Goal: Information Seeking & Learning: Check status

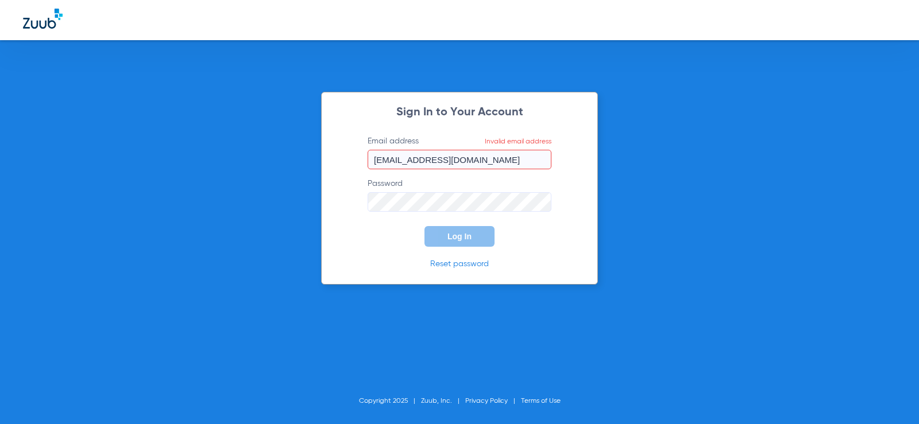
type input "[EMAIL_ADDRESS][DOMAIN_NAME]"
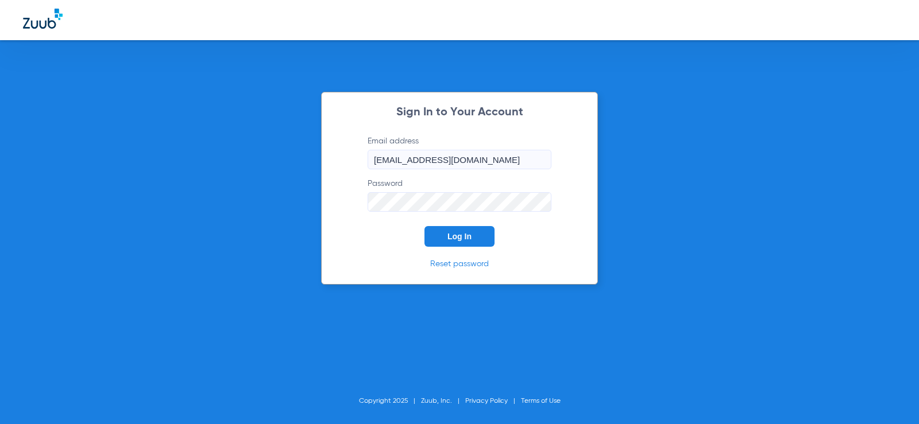
click at [424, 226] on button "Log In" at bounding box center [459, 236] width 70 height 21
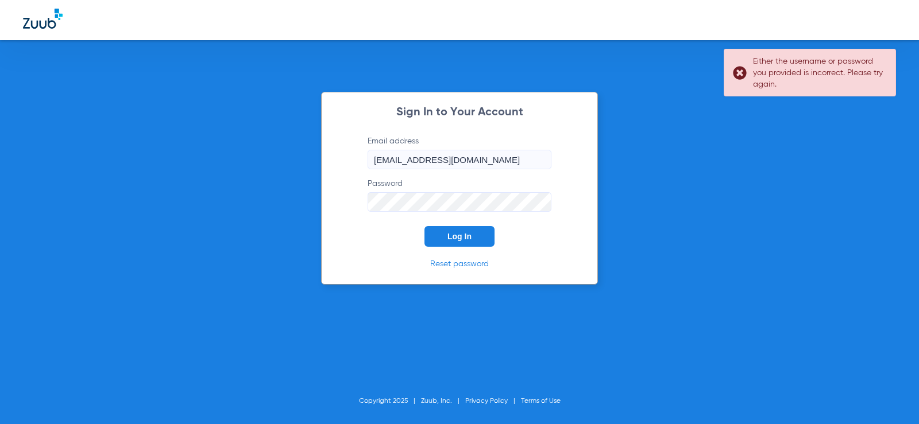
click at [456, 264] on link "Reset password" at bounding box center [459, 264] width 59 height 8
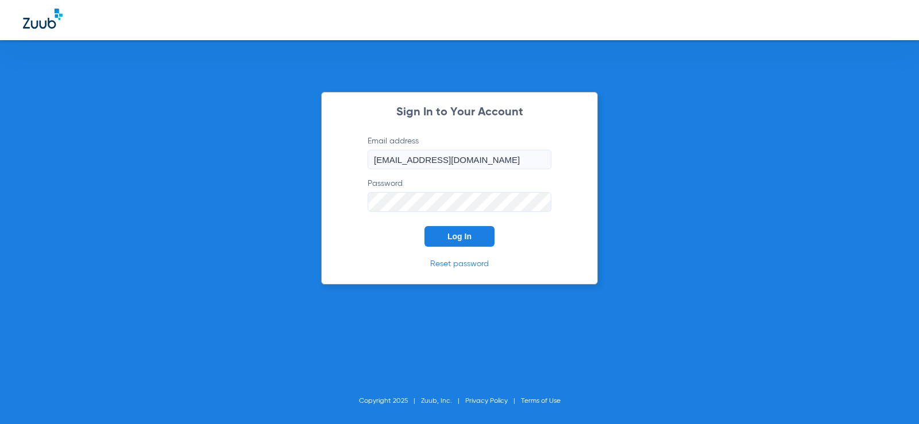
click at [232, 207] on div "Sign In to Your Account Email address [EMAIL_ADDRESS][DOMAIN_NAME] Password Log…" at bounding box center [459, 212] width 919 height 424
click at [424, 226] on button "Log In" at bounding box center [459, 236] width 70 height 21
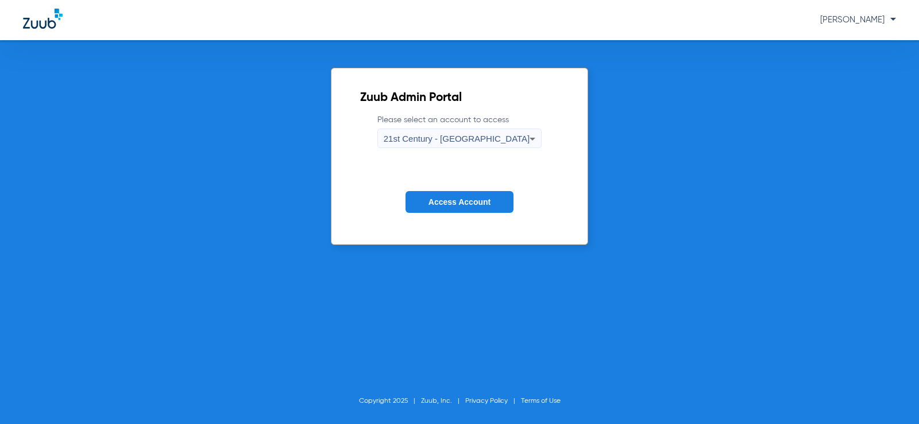
click at [469, 199] on span "Access Account" at bounding box center [459, 202] width 62 height 9
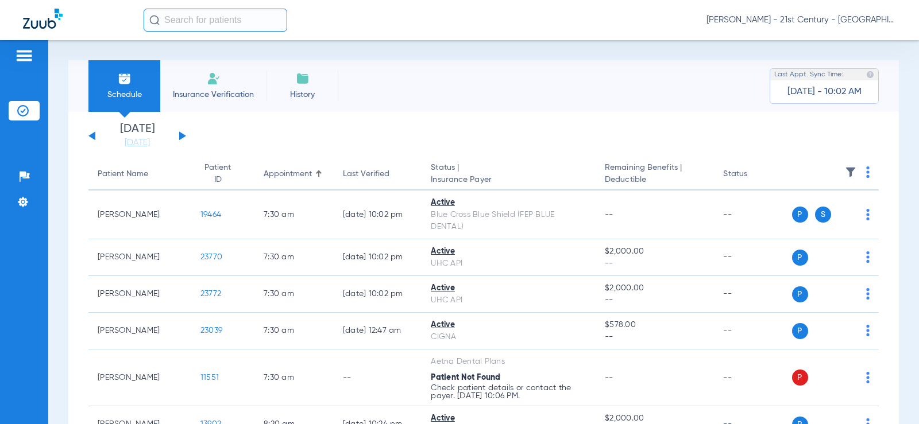
click at [208, 82] on img at bounding box center [214, 79] width 14 height 14
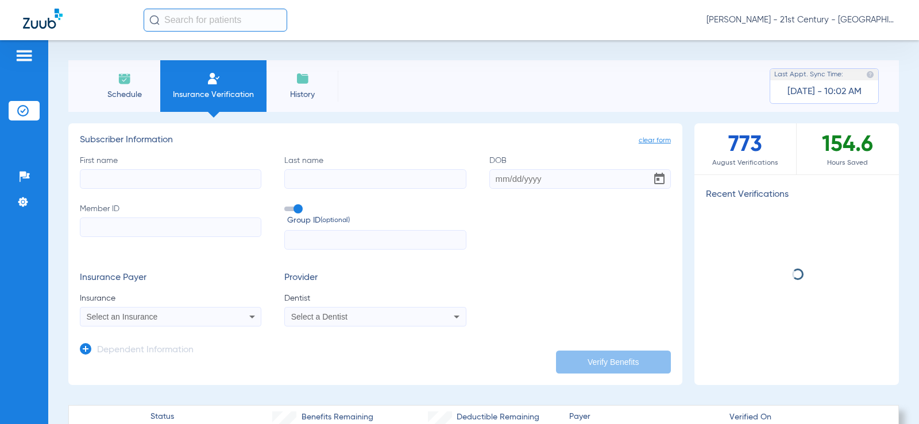
click at [112, 84] on li "Schedule" at bounding box center [124, 86] width 72 height 52
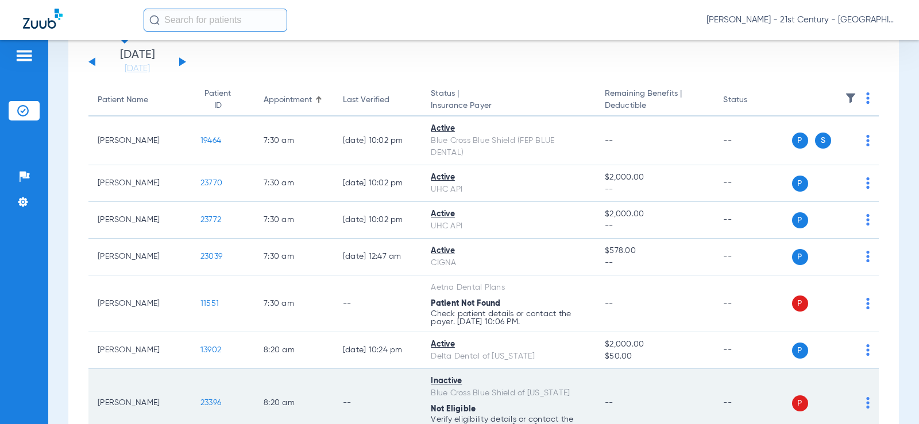
scroll to position [172, 0]
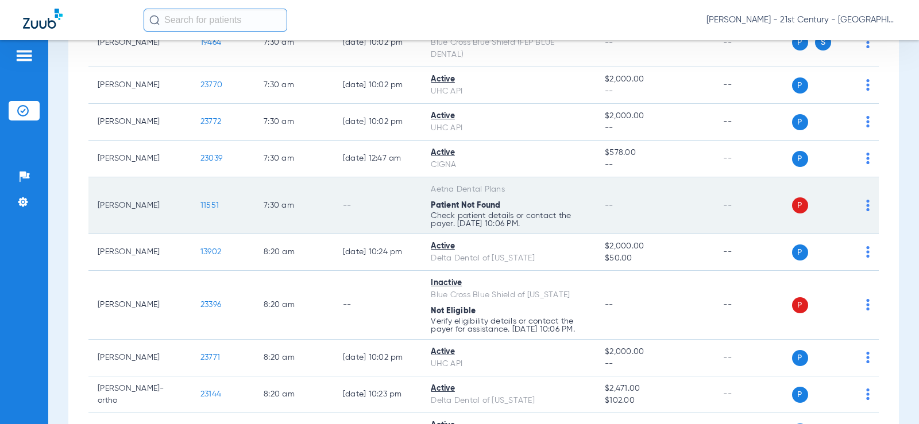
click at [792, 204] on span "P" at bounding box center [800, 206] width 16 height 16
click at [855, 209] on div "P S" at bounding box center [831, 206] width 78 height 16
click at [866, 207] on img at bounding box center [867, 205] width 3 height 11
click at [860, 207] on div at bounding box center [459, 212] width 919 height 424
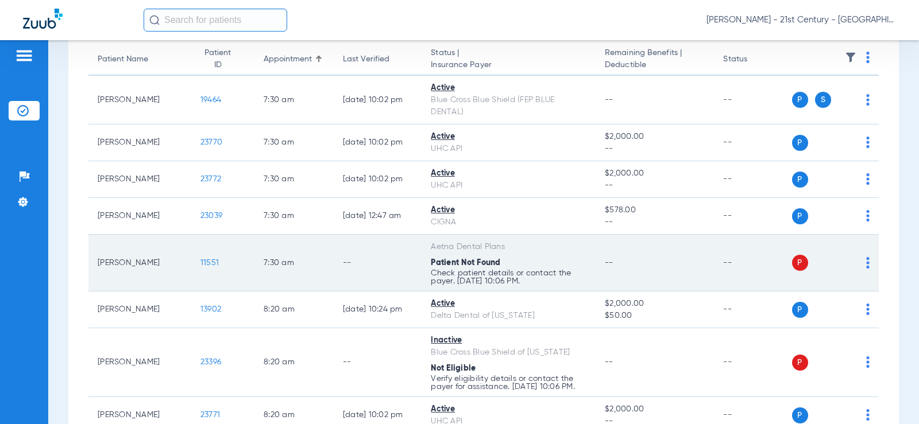
scroll to position [0, 0]
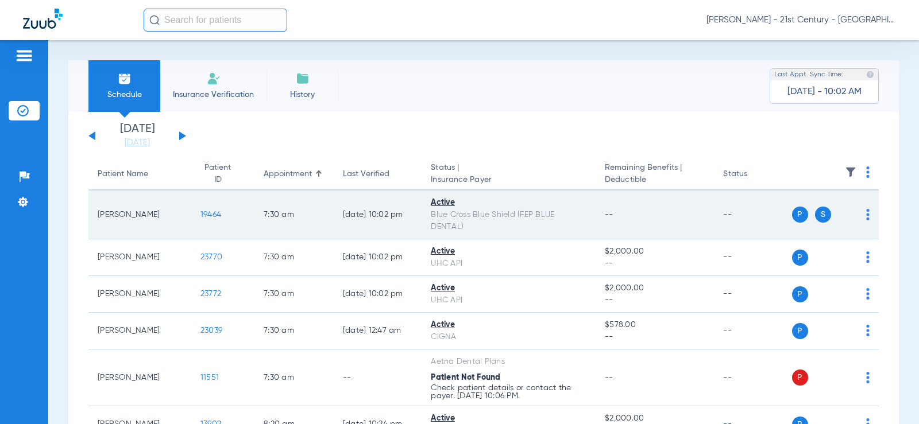
click at [200, 217] on span "19464" at bounding box center [210, 215] width 21 height 8
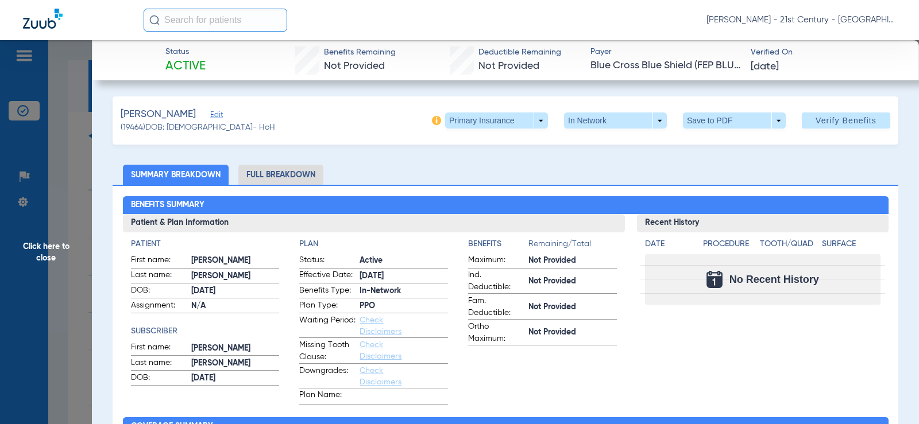
click at [88, 126] on span "Click here to close" at bounding box center [46, 252] width 92 height 424
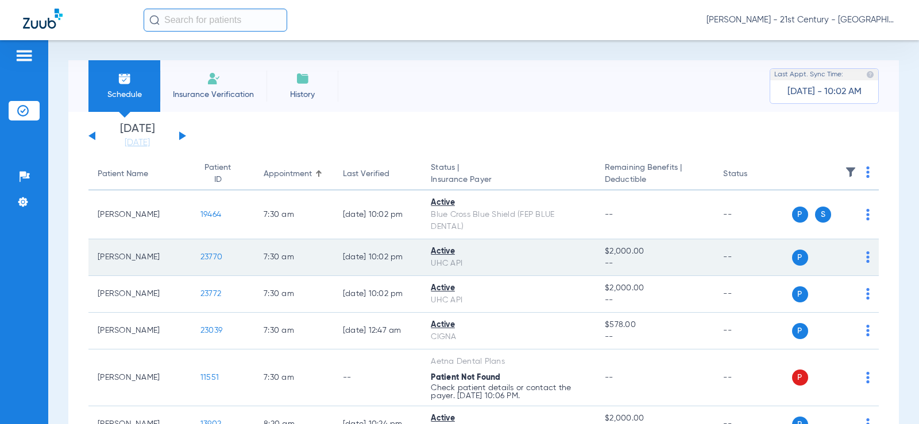
click at [200, 260] on span "23770" at bounding box center [211, 257] width 22 height 8
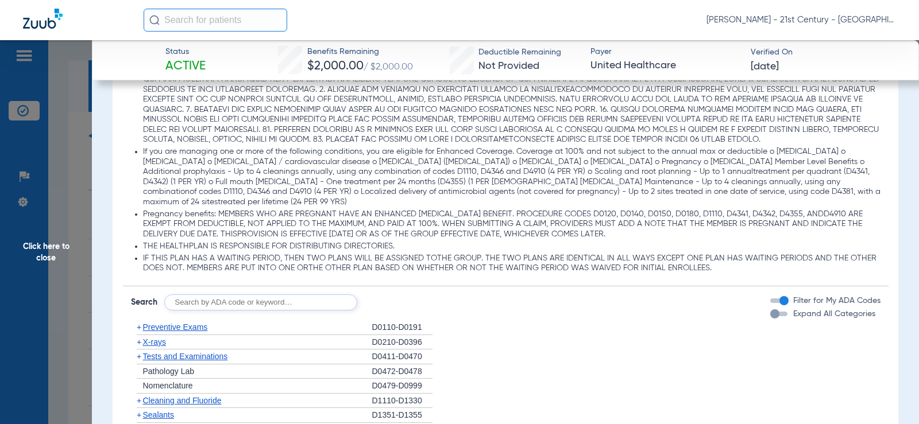
scroll to position [919, 0]
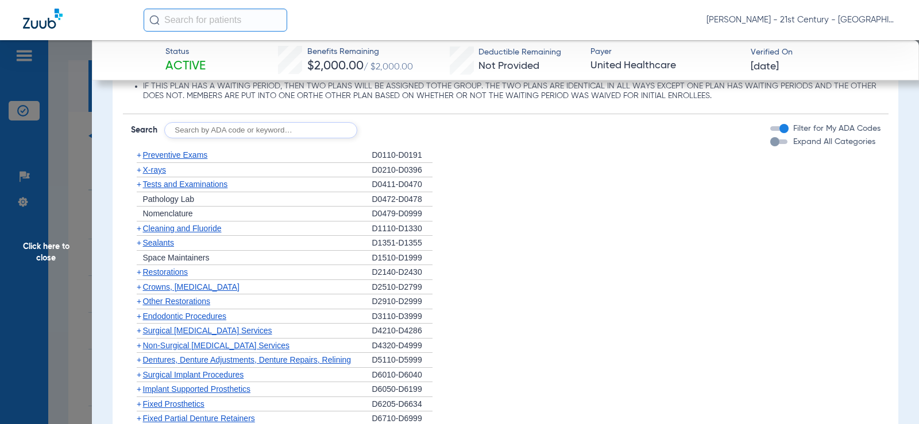
click at [144, 160] on span "Preventive Exams" at bounding box center [175, 154] width 65 height 9
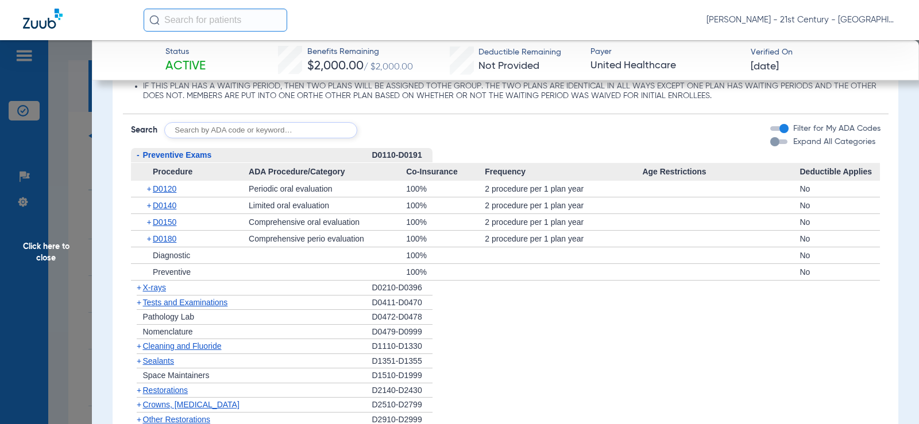
click at [144, 160] on span "Preventive Exams" at bounding box center [177, 154] width 69 height 9
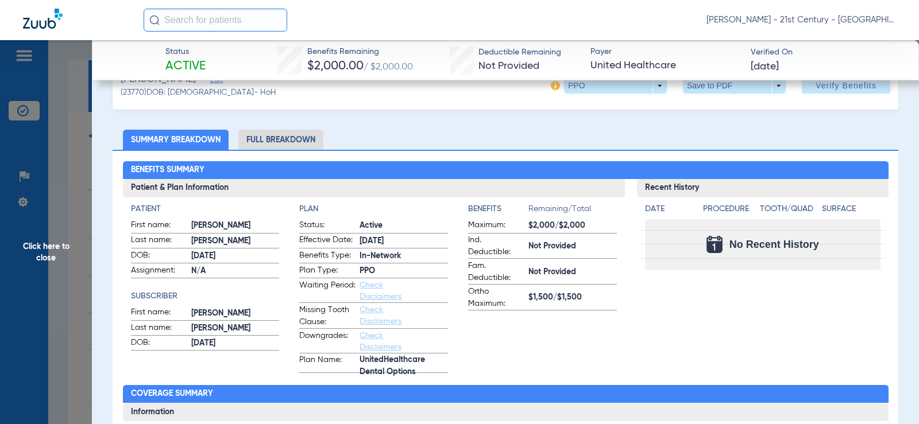
scroll to position [0, 0]
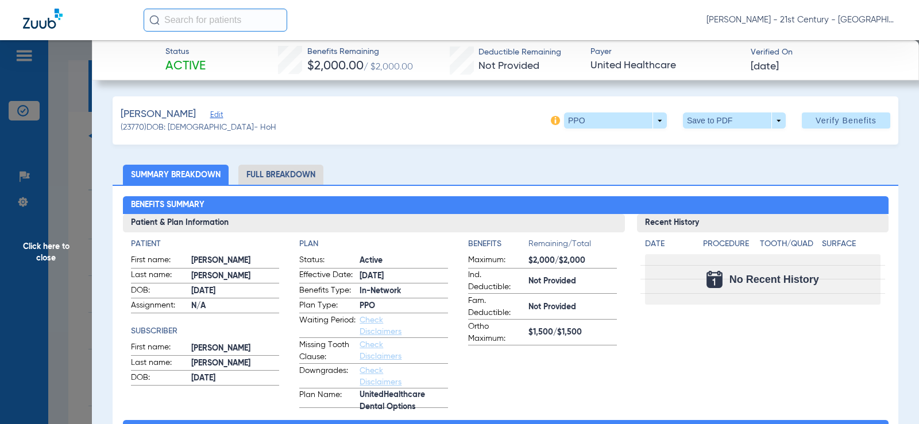
click at [280, 169] on li "Full Breakdown" at bounding box center [280, 175] width 85 height 20
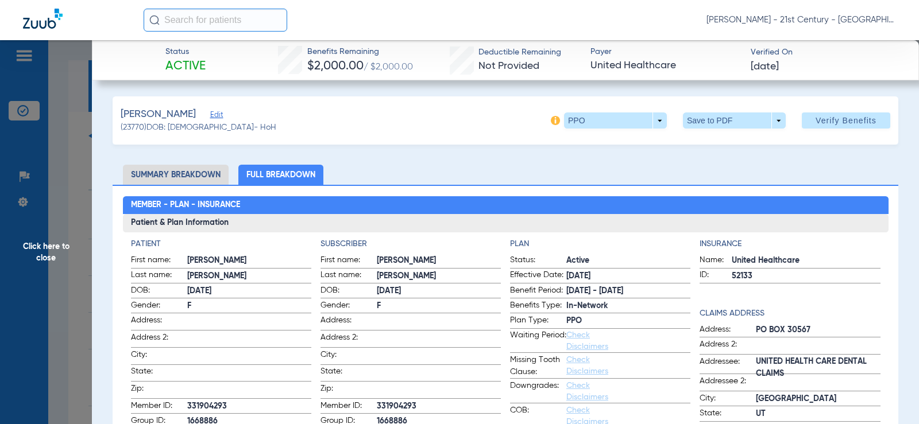
click at [86, 158] on span "Click here to close" at bounding box center [46, 252] width 92 height 424
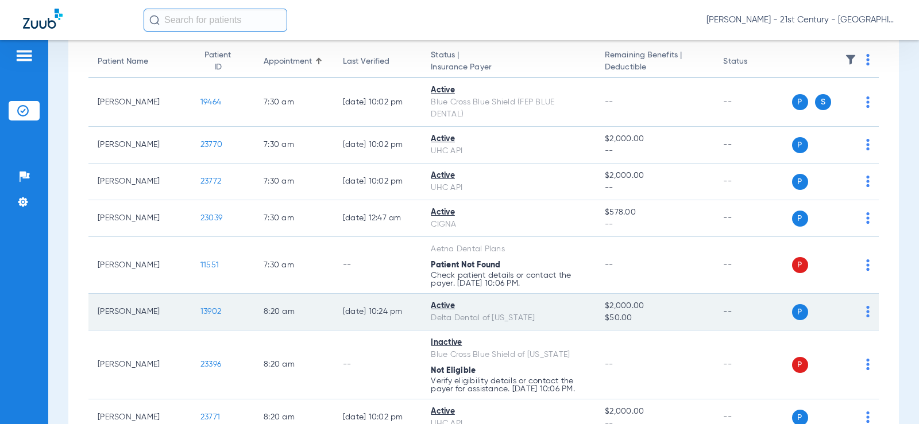
scroll to position [115, 0]
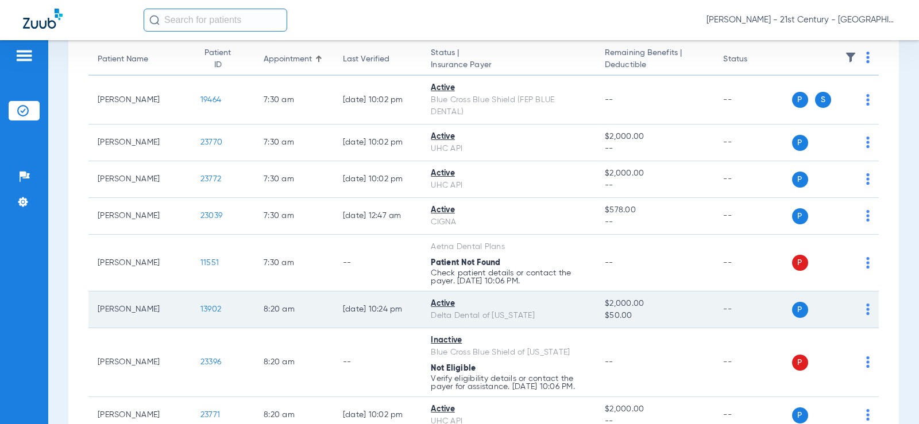
click at [202, 306] on span "13902" at bounding box center [210, 310] width 21 height 8
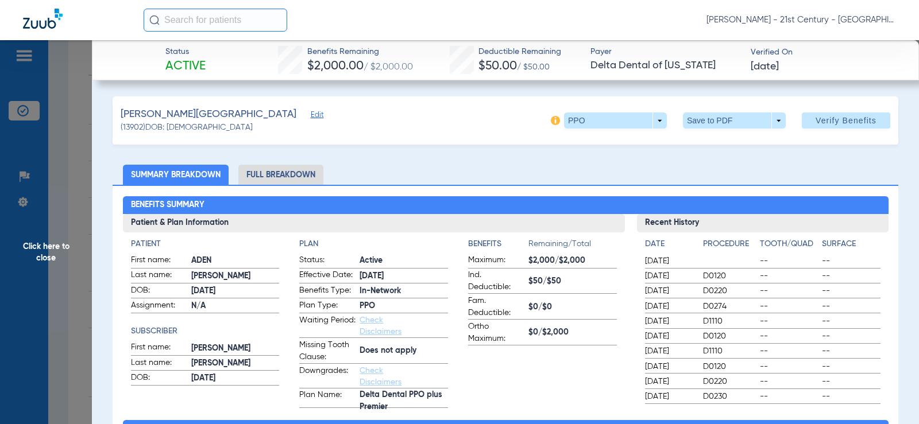
click at [268, 174] on li "Full Breakdown" at bounding box center [280, 175] width 85 height 20
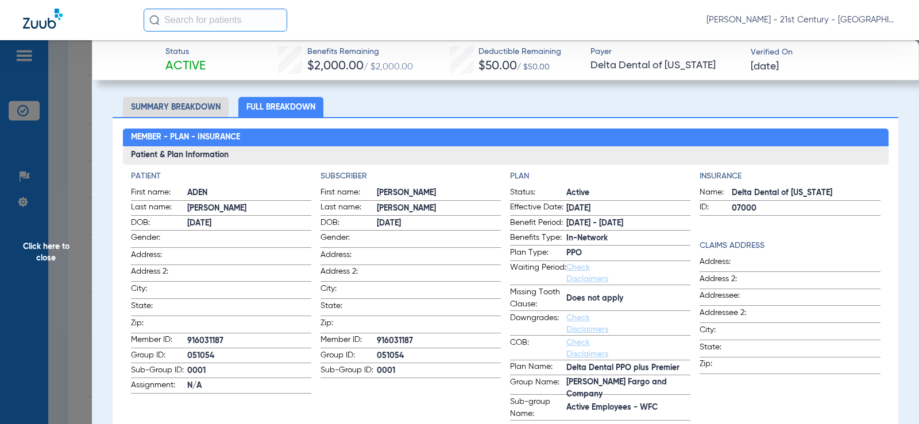
scroll to position [0, 0]
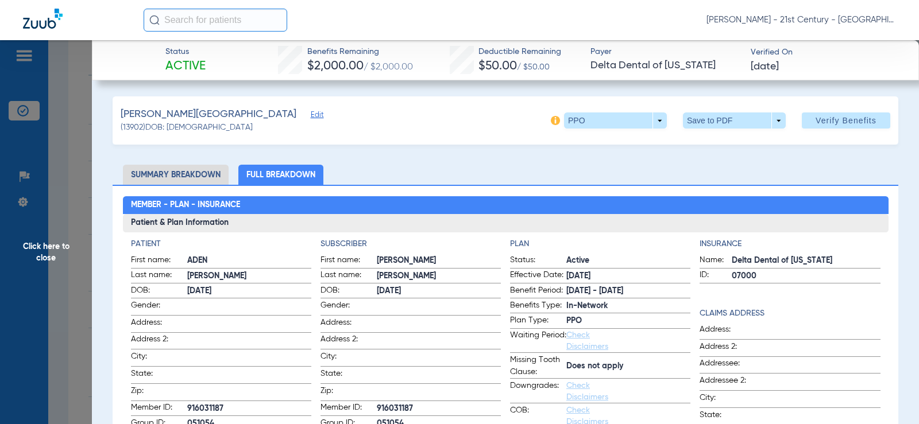
click at [58, 123] on span "Click here to close" at bounding box center [46, 252] width 92 height 424
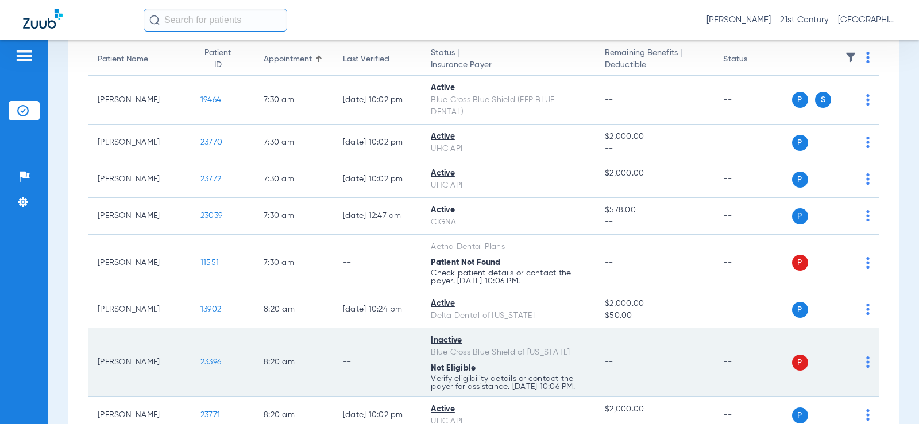
scroll to position [287, 0]
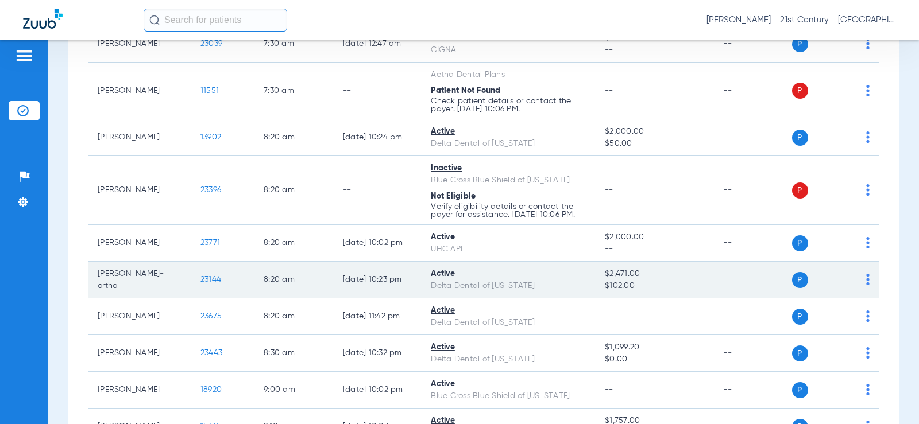
click at [200, 284] on span "23144" at bounding box center [210, 280] width 21 height 8
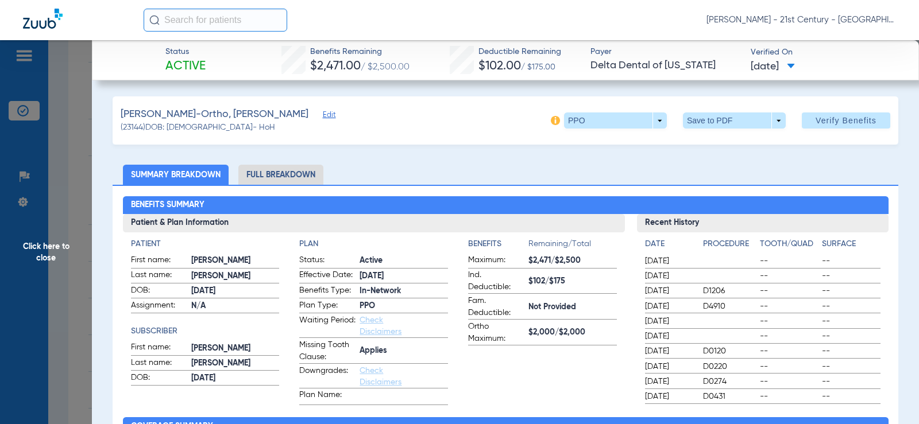
click at [288, 172] on li "Full Breakdown" at bounding box center [280, 175] width 85 height 20
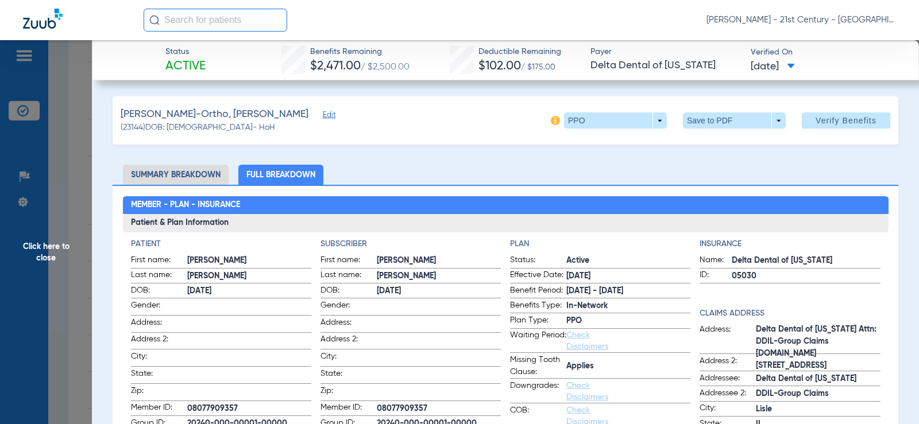
click at [71, 210] on span "Click here to close" at bounding box center [46, 252] width 92 height 424
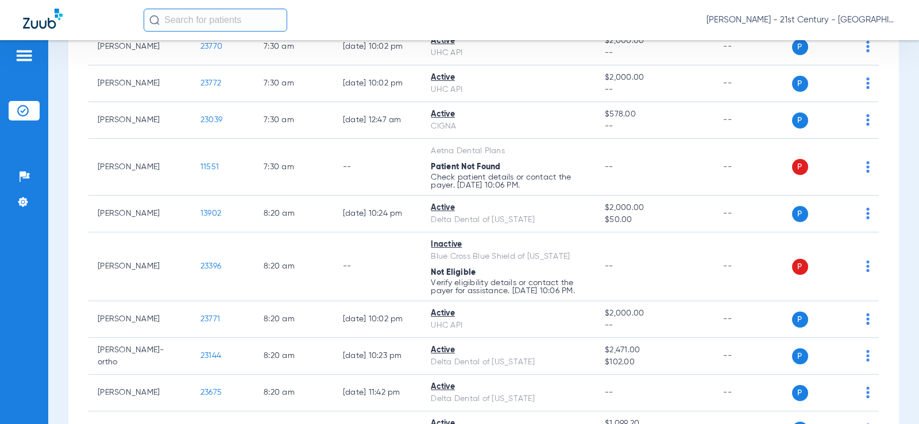
scroll to position [172, 0]
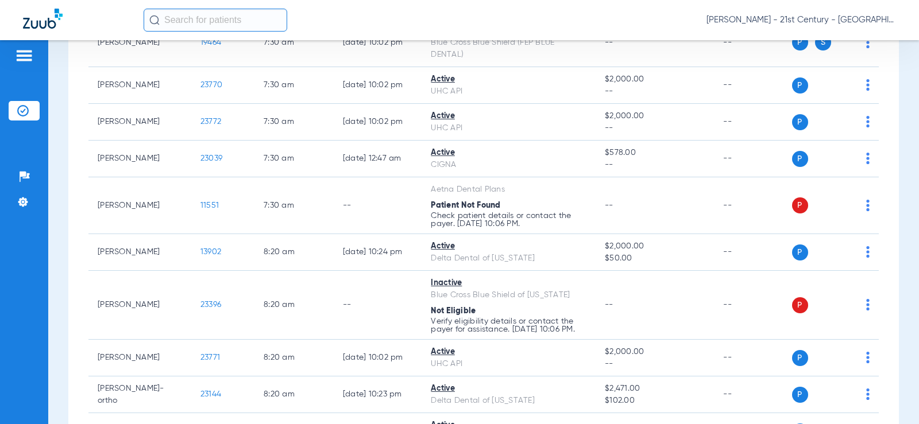
click at [228, 17] on input "text" at bounding box center [216, 20] width 144 height 23
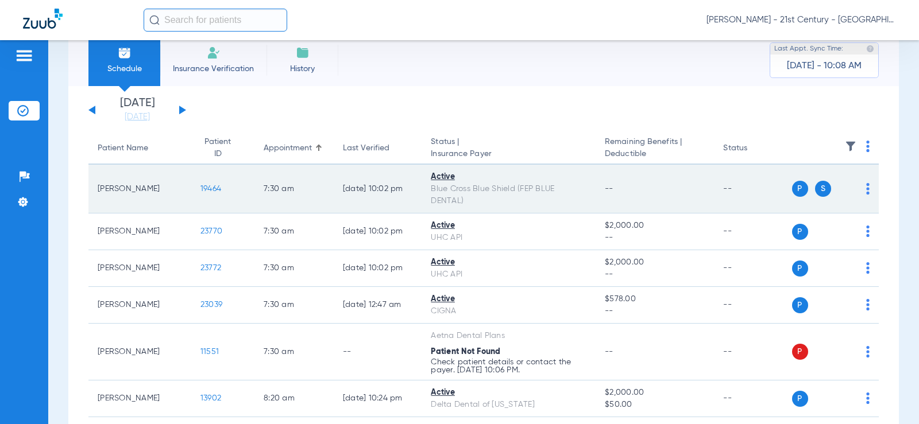
scroll to position [0, 0]
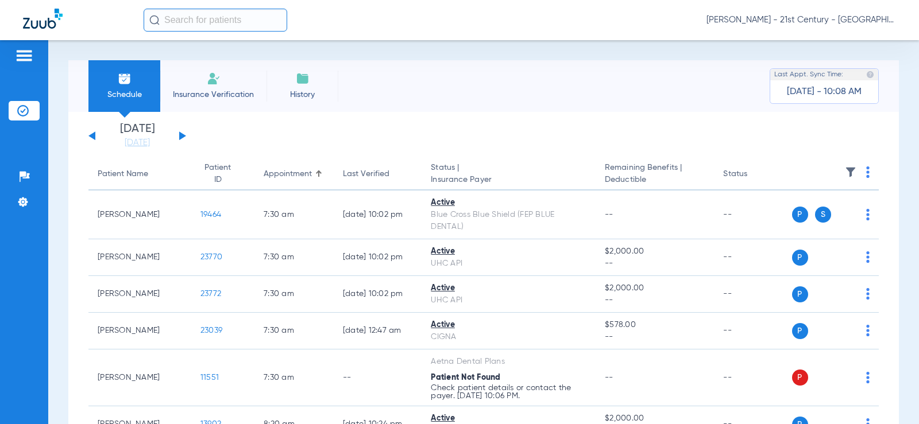
click at [181, 137] on button at bounding box center [182, 136] width 7 height 9
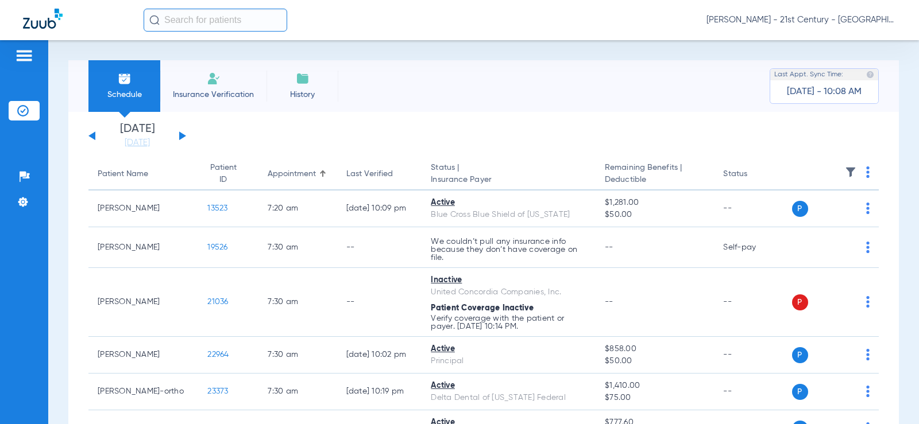
click at [180, 132] on div "[DATE] [DATE] [DATE] [DATE] [DATE] [DATE] [DATE] [DATE] [DATE] [DATE] [DATE] [D…" at bounding box center [137, 135] width 98 height 25
click at [180, 136] on button at bounding box center [182, 136] width 7 height 9
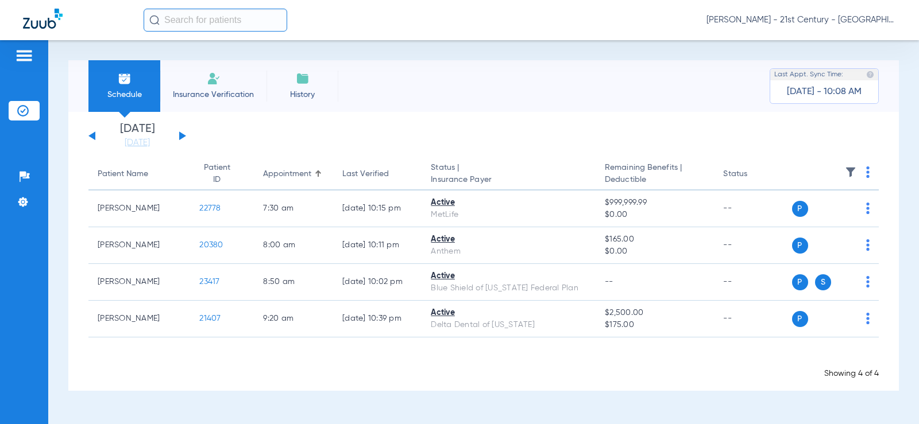
click at [95, 136] on div "[DATE] [DATE] [DATE] [DATE] [DATE] [DATE] [DATE] [DATE] [DATE] [DATE] [DATE] [D…" at bounding box center [137, 135] width 98 height 25
click at [93, 137] on button at bounding box center [91, 136] width 7 height 9
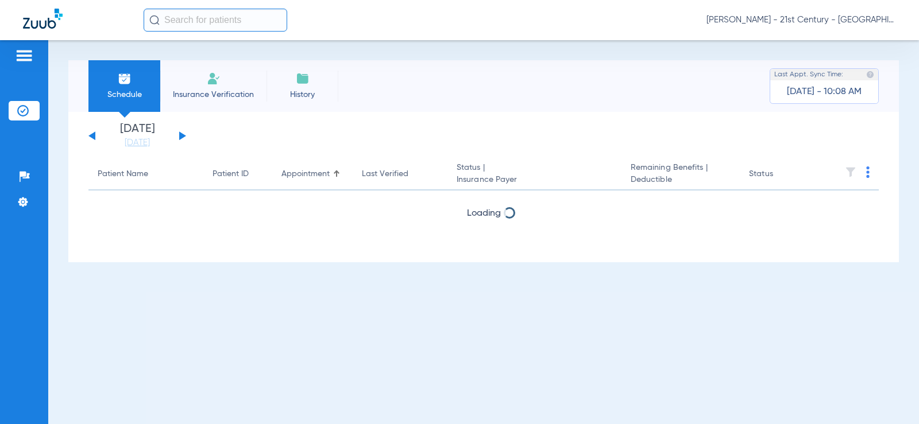
click at [93, 137] on button at bounding box center [91, 136] width 7 height 9
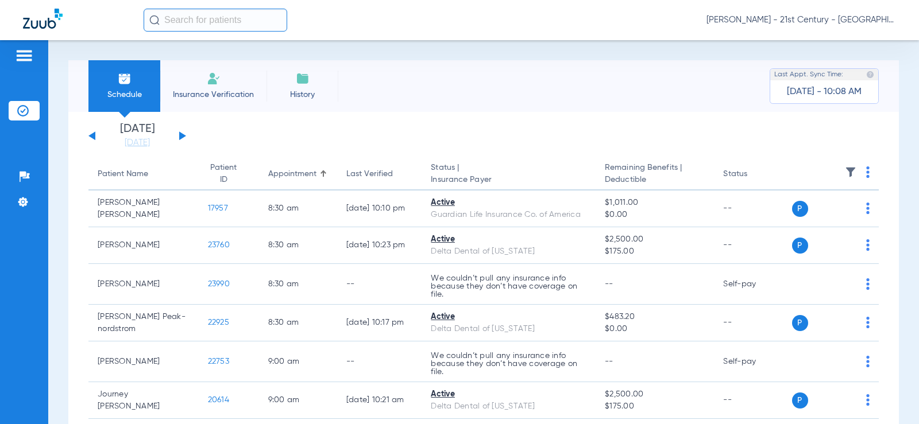
click at [93, 137] on button at bounding box center [91, 136] width 7 height 9
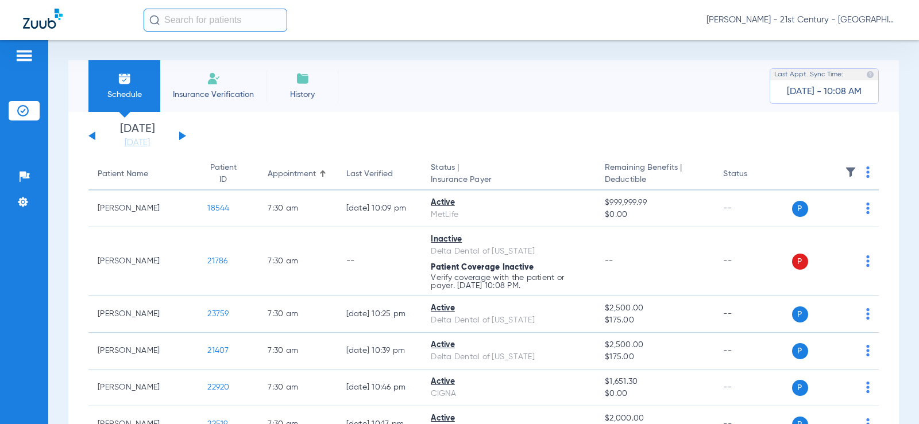
click at [179, 136] on button at bounding box center [182, 136] width 7 height 9
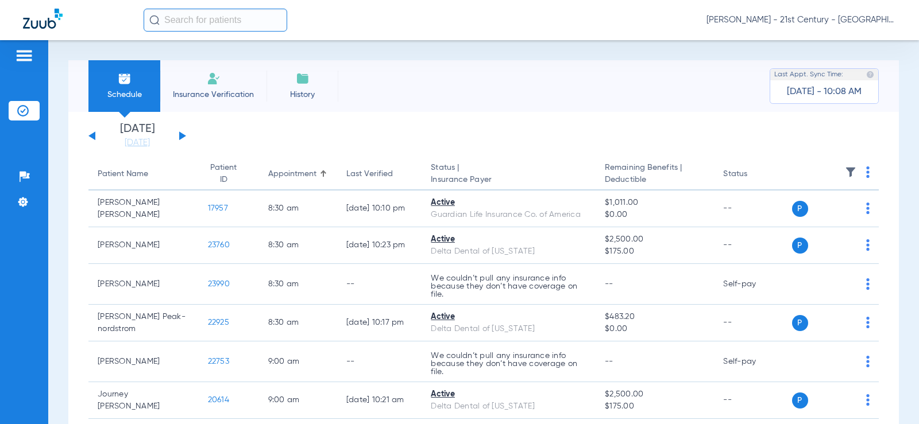
click at [89, 136] on div "[DATE] [DATE] [DATE] [DATE] [DATE] [DATE] [DATE] [DATE] [DATE] [DATE] [DATE] [D…" at bounding box center [137, 135] width 98 height 25
click at [92, 136] on button at bounding box center [91, 136] width 7 height 9
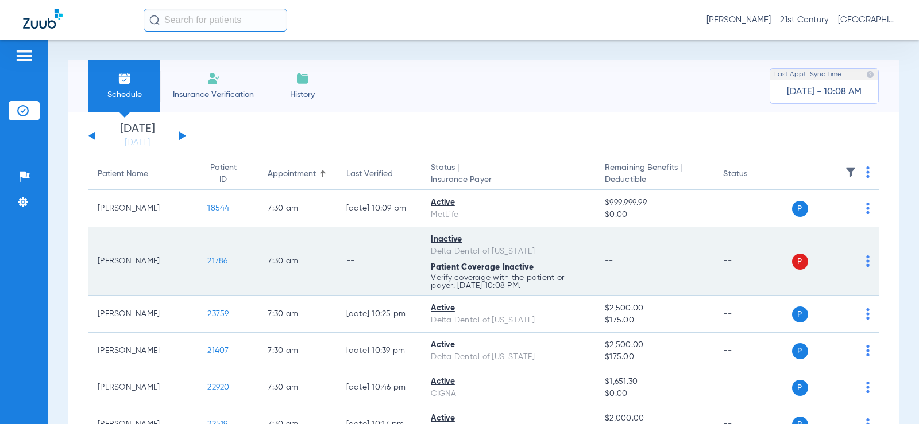
click at [207, 258] on span "21786" at bounding box center [217, 261] width 20 height 8
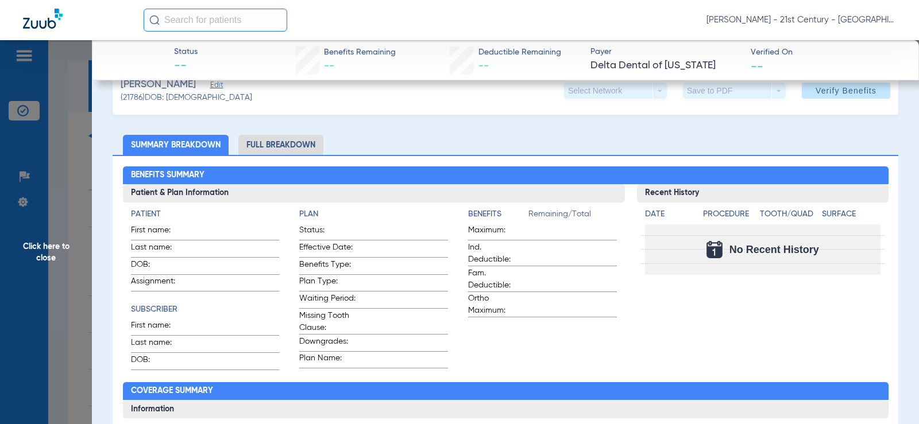
click at [282, 147] on li "Full Breakdown" at bounding box center [280, 145] width 85 height 20
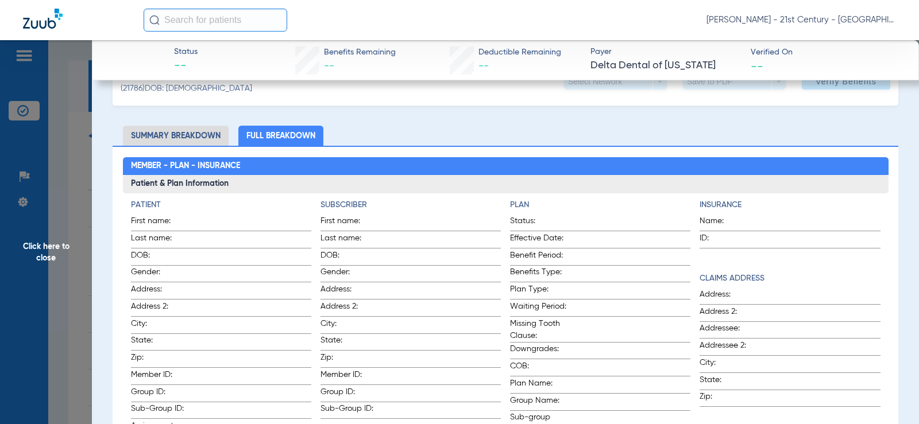
scroll to position [115, 0]
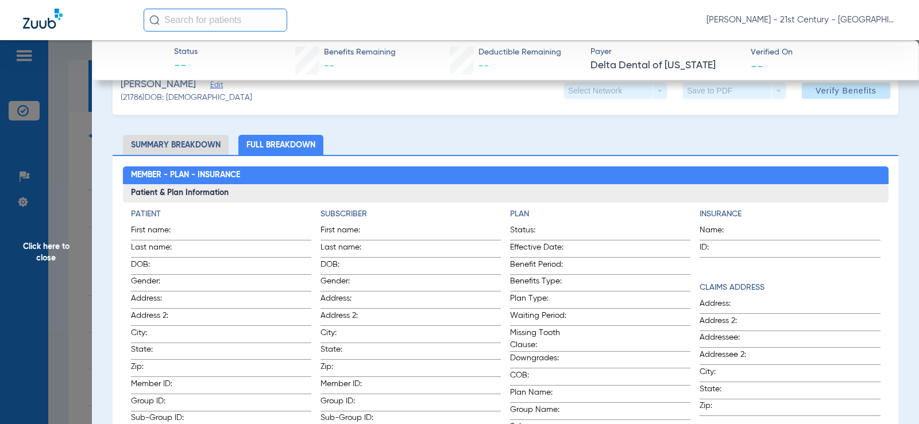
click at [117, 218] on div "Member - Plan - Insurance Patient & Plan Information Patient First name: Last n…" at bounding box center [506, 420] width 786 height 531
click at [89, 218] on span "Click here to close" at bounding box center [46, 252] width 92 height 424
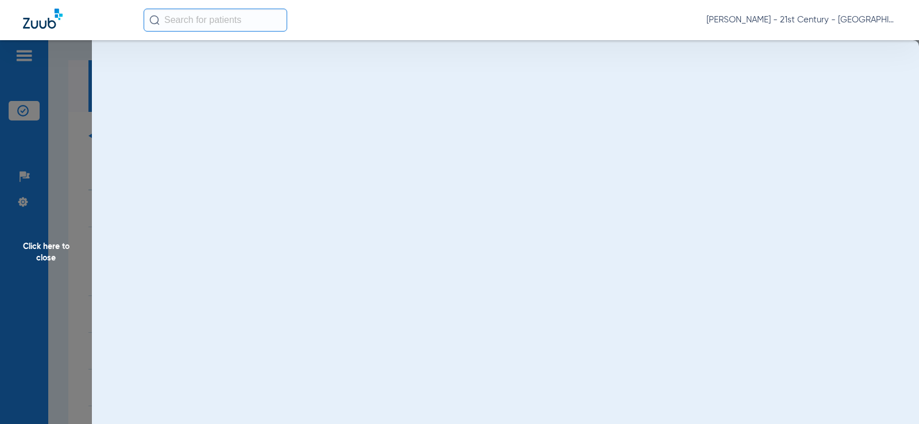
scroll to position [0, 0]
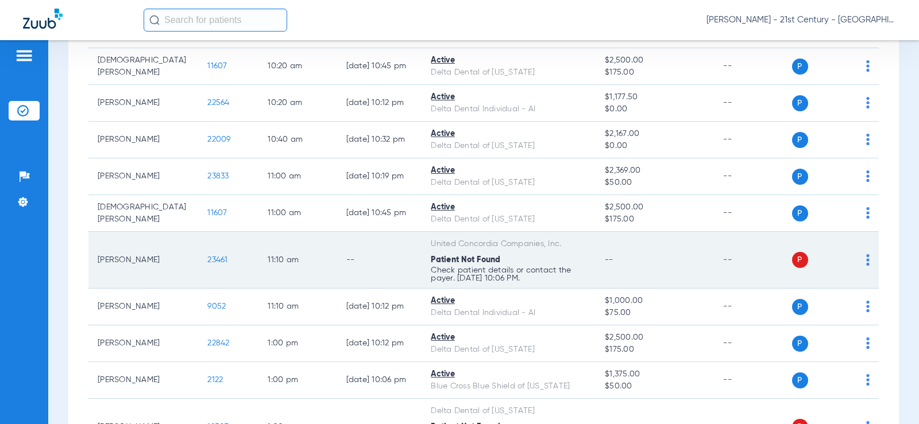
scroll to position [804, 0]
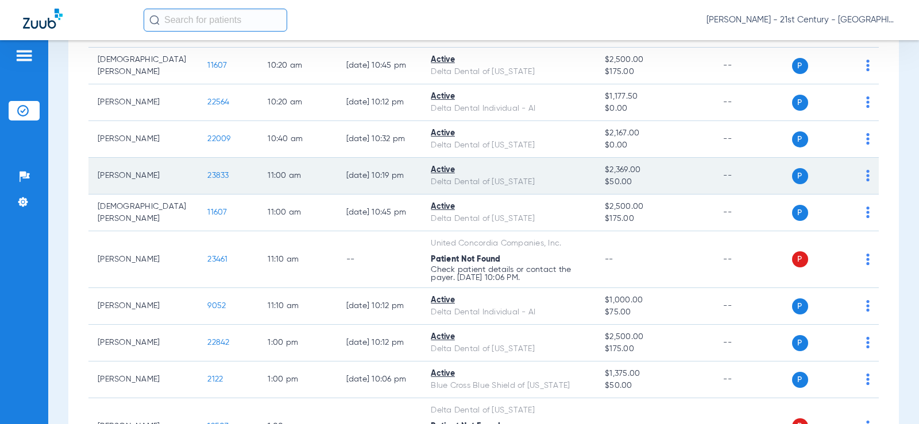
click at [207, 179] on span "23833" at bounding box center [217, 176] width 21 height 8
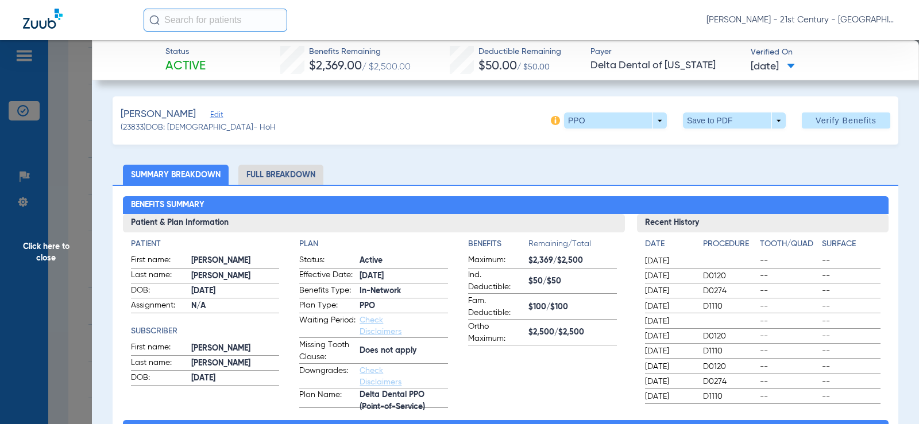
click at [277, 178] on li "Full Breakdown" at bounding box center [280, 175] width 85 height 20
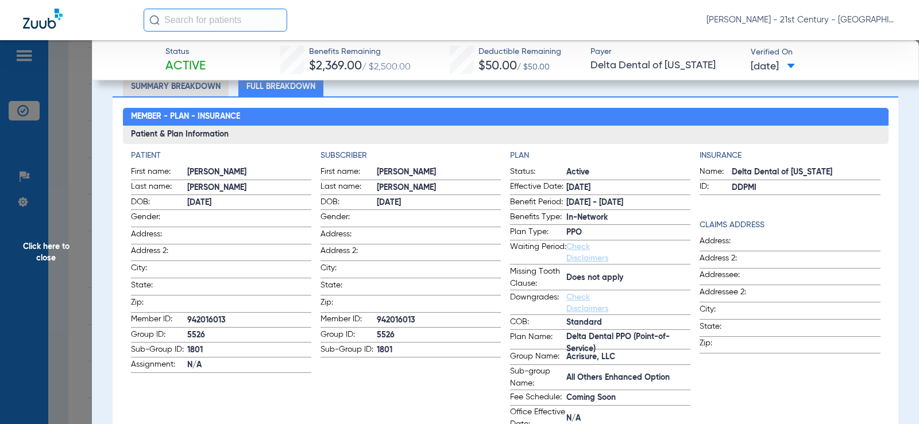
scroll to position [57, 0]
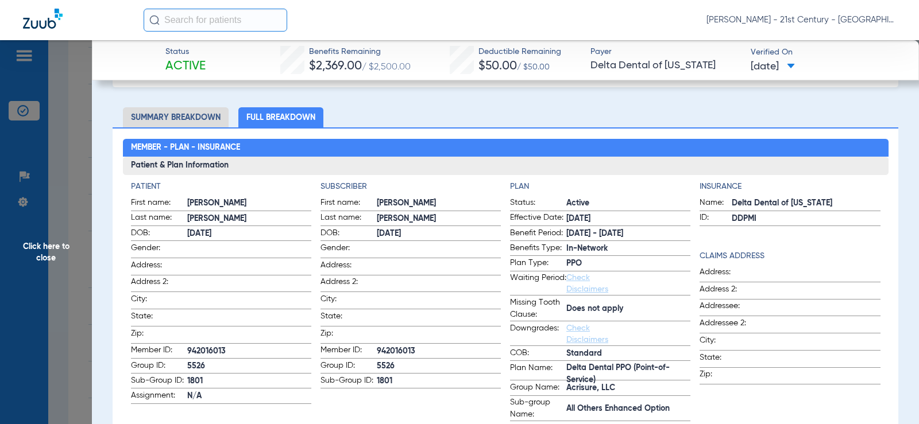
click at [732, 217] on span "DDPMI" at bounding box center [806, 219] width 148 height 12
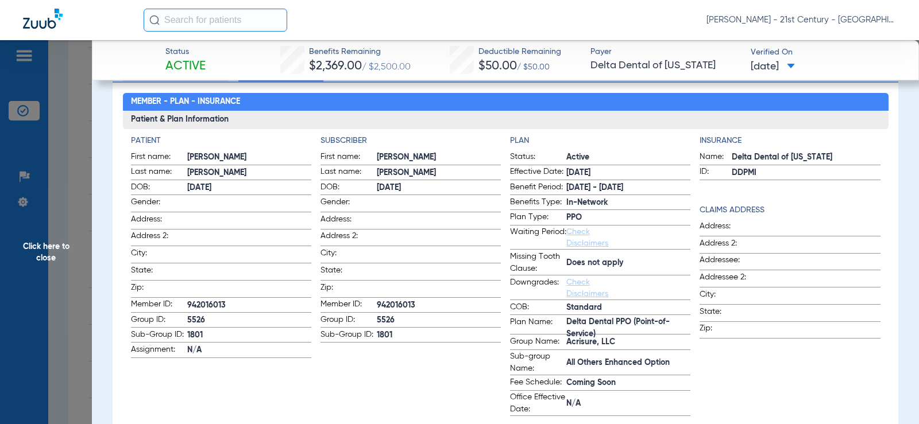
scroll to position [115, 0]
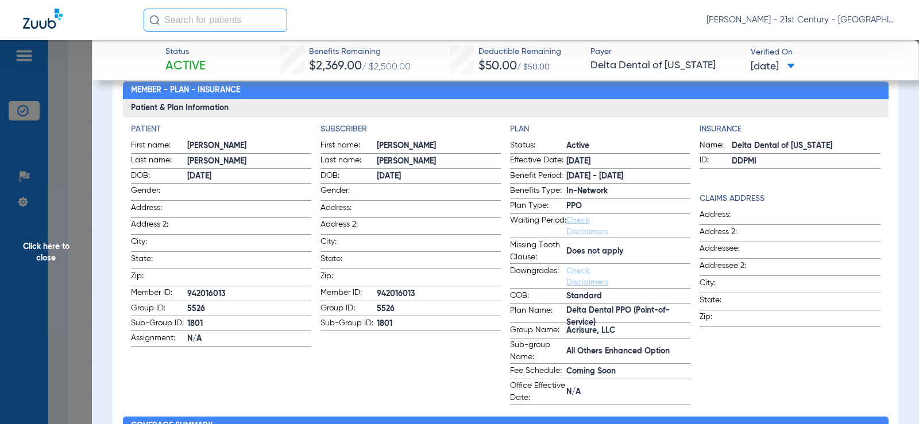
click at [84, 126] on span "Click here to close" at bounding box center [46, 252] width 92 height 424
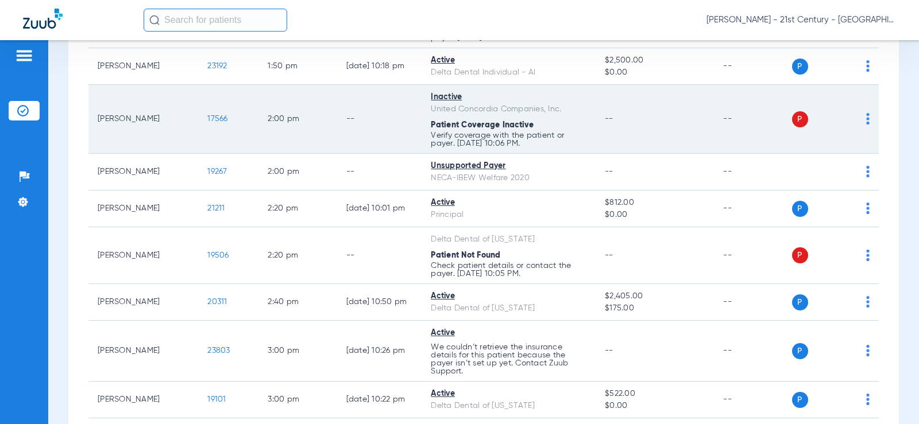
scroll to position [1321, 0]
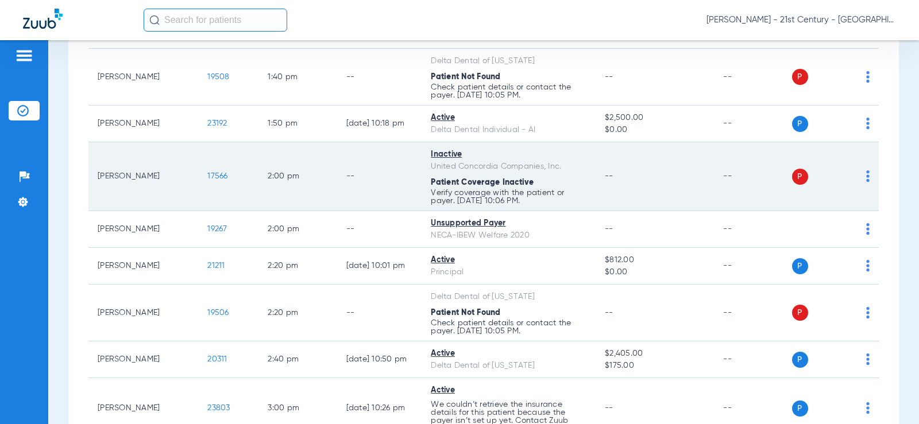
click at [207, 180] on span "17566" at bounding box center [217, 176] width 20 height 8
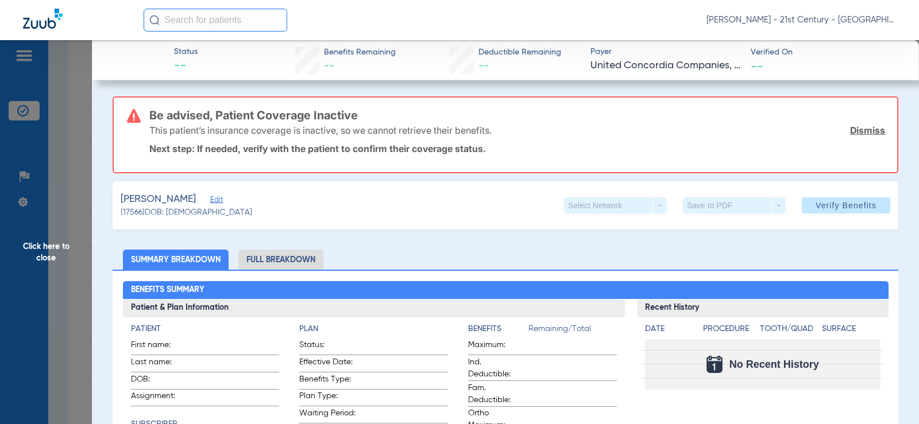
click at [272, 271] on div "Benefits Summary Patient & Plan Information Patient First name: Last name: DOB:…" at bounding box center [506, 431] width 786 height 322
click at [285, 261] on li "Full Breakdown" at bounding box center [280, 260] width 85 height 20
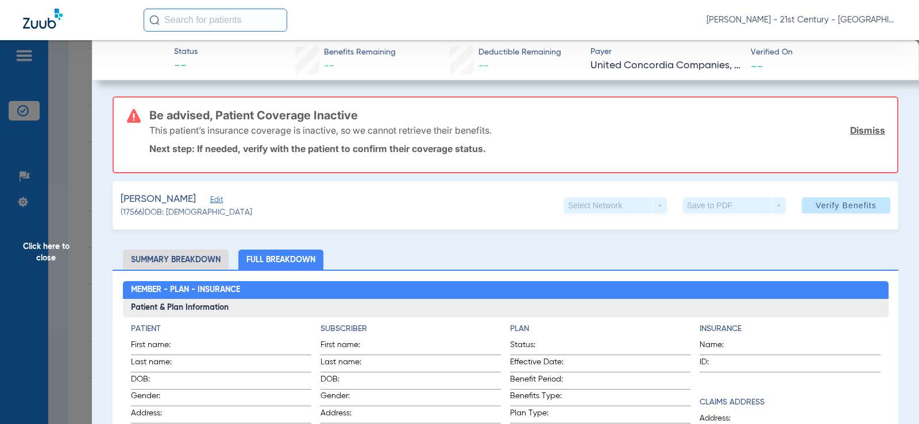
click at [69, 280] on span "Click here to close" at bounding box center [46, 252] width 92 height 424
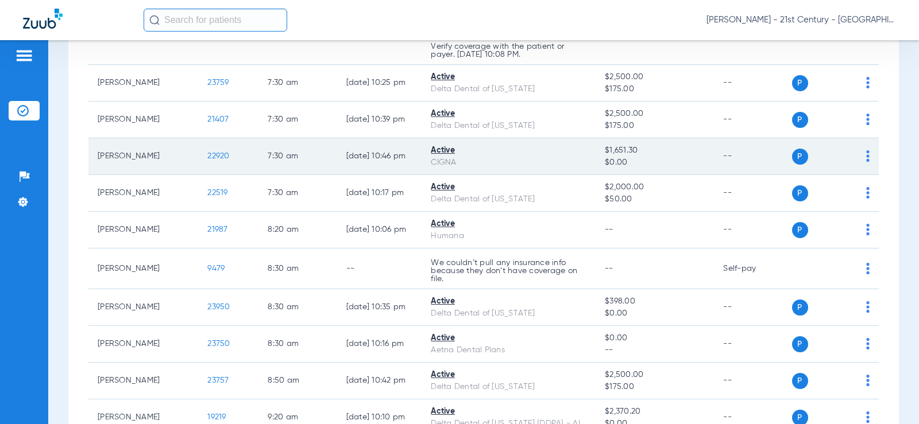
scroll to position [157, 0]
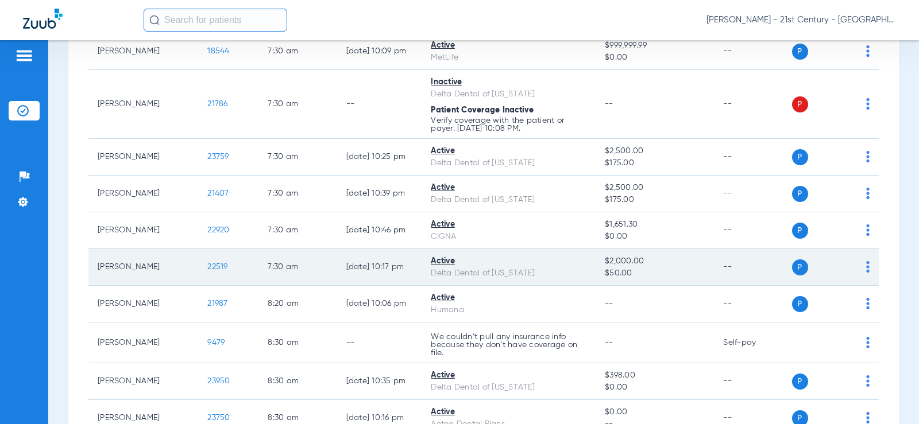
click at [207, 264] on span "22519" at bounding box center [217, 267] width 20 height 8
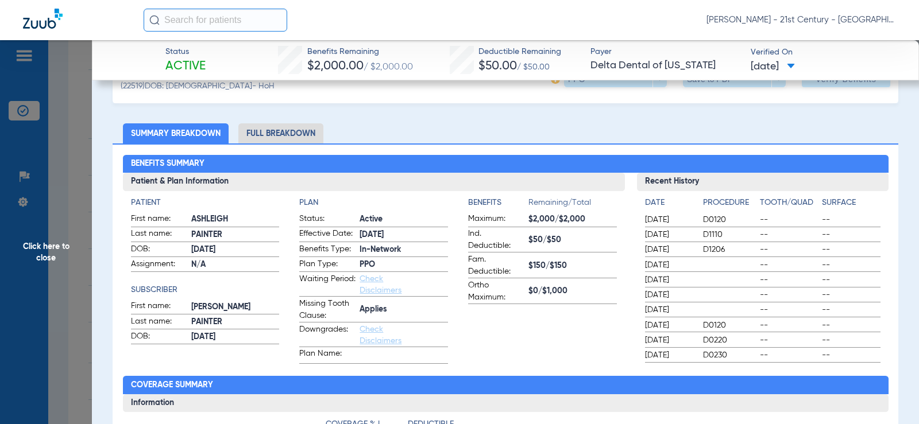
scroll to position [0, 0]
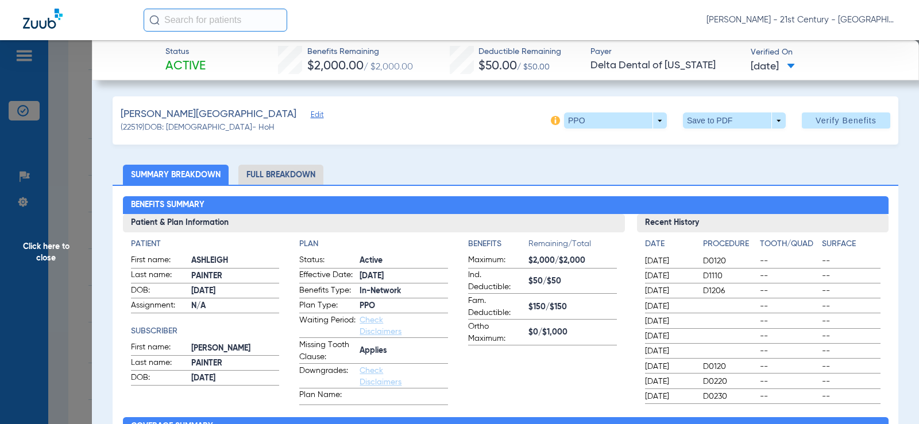
click at [294, 173] on li "Full Breakdown" at bounding box center [280, 175] width 85 height 20
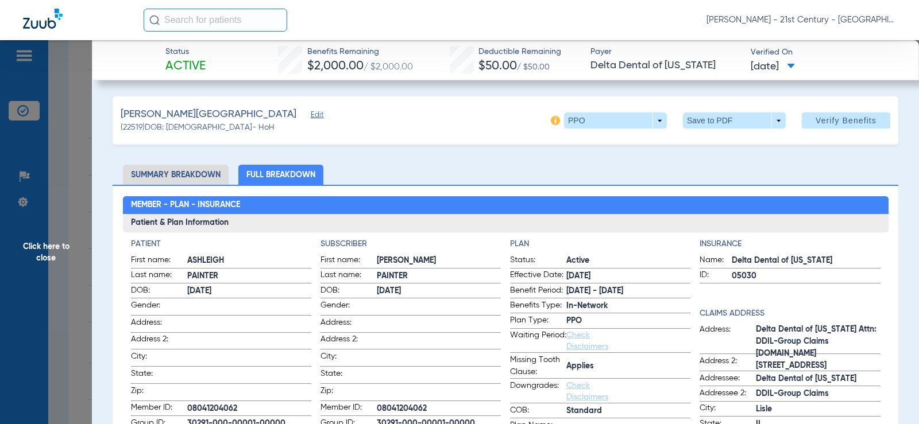
click at [64, 99] on span "Click here to close" at bounding box center [46, 252] width 92 height 424
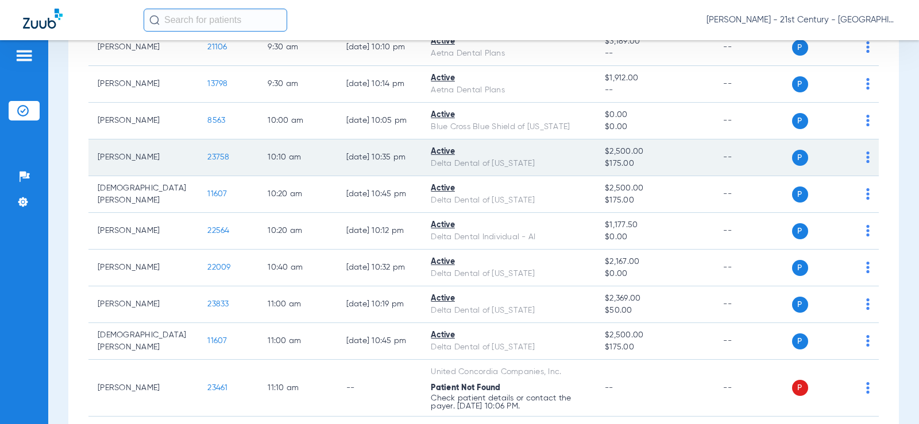
scroll to position [847, 0]
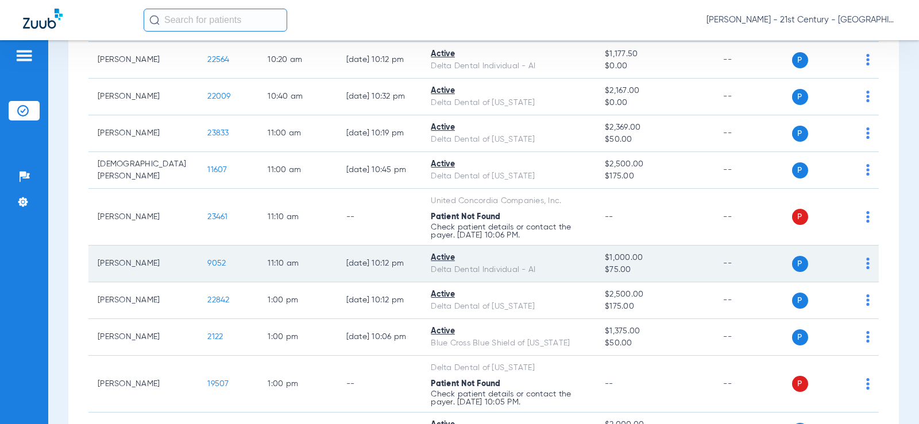
click at [210, 262] on td "9052" at bounding box center [228, 264] width 60 height 37
click at [207, 262] on span "9052" at bounding box center [216, 264] width 18 height 8
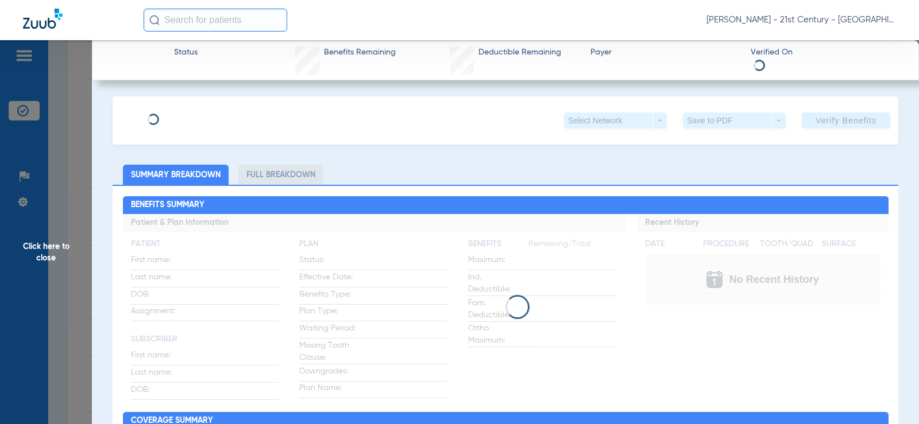
click at [282, 165] on li "Full Breakdown" at bounding box center [280, 175] width 85 height 20
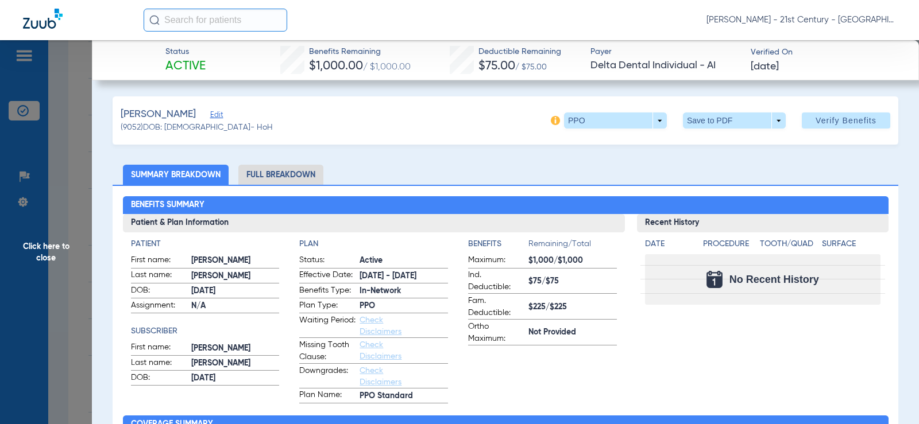
click at [275, 173] on li "Full Breakdown" at bounding box center [280, 175] width 85 height 20
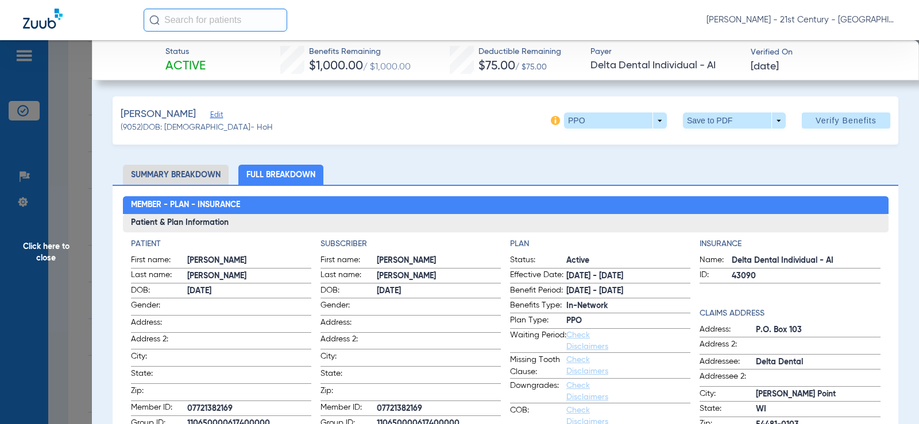
click at [64, 168] on span "Click here to close" at bounding box center [46, 252] width 92 height 424
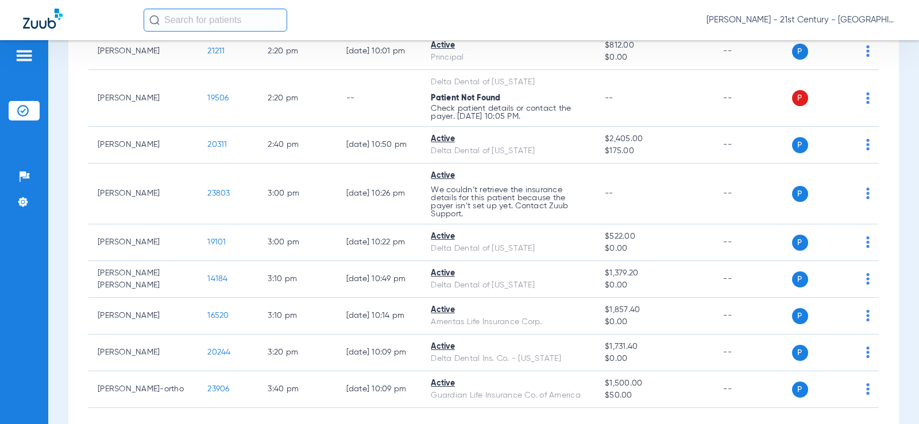
scroll to position [1593, 0]
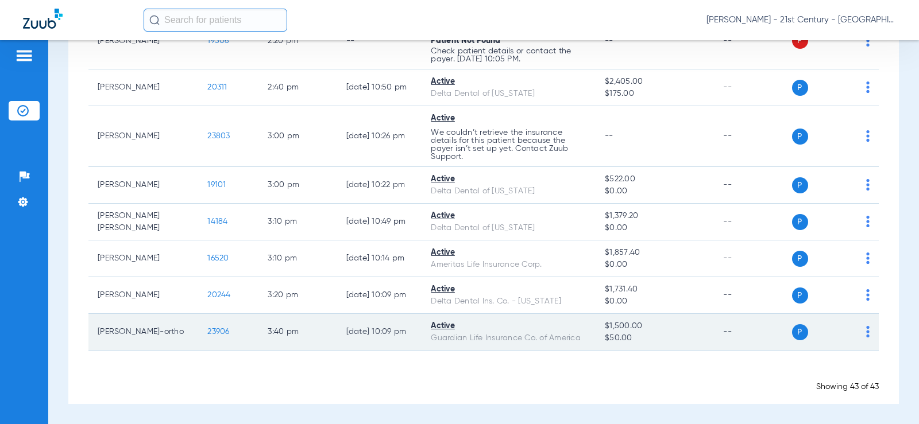
click at [207, 333] on span "23906" at bounding box center [218, 332] width 22 height 8
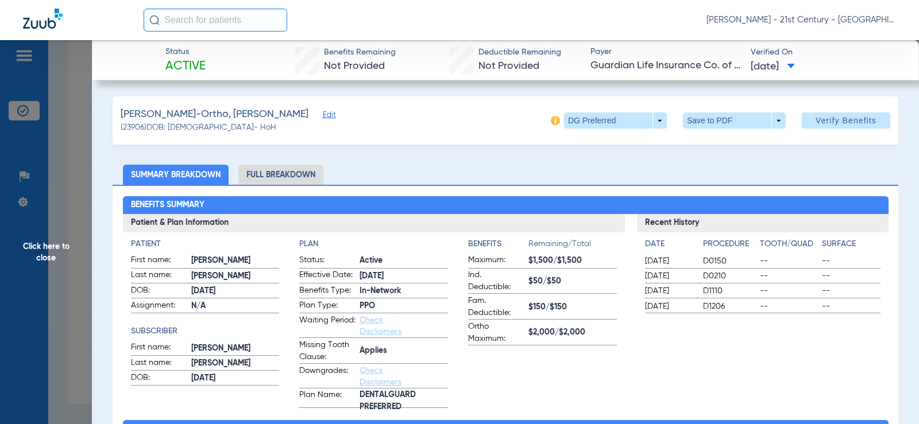
click at [285, 175] on li "Full Breakdown" at bounding box center [280, 175] width 85 height 20
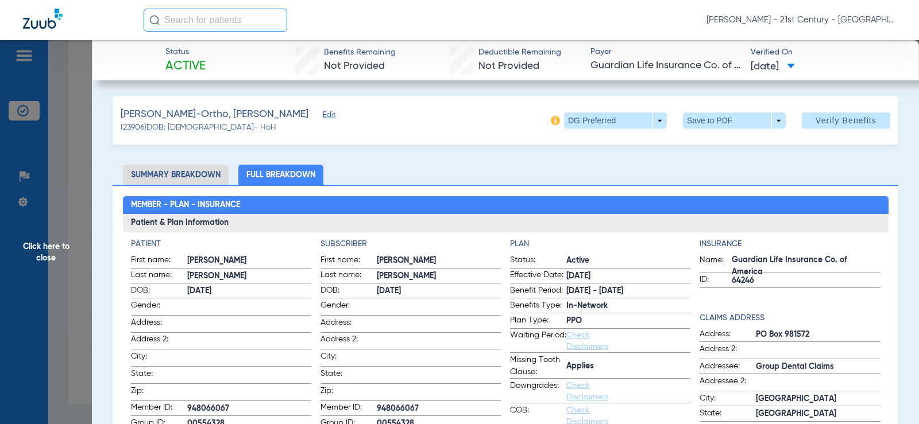
click at [79, 180] on span "Click here to close" at bounding box center [46, 252] width 92 height 424
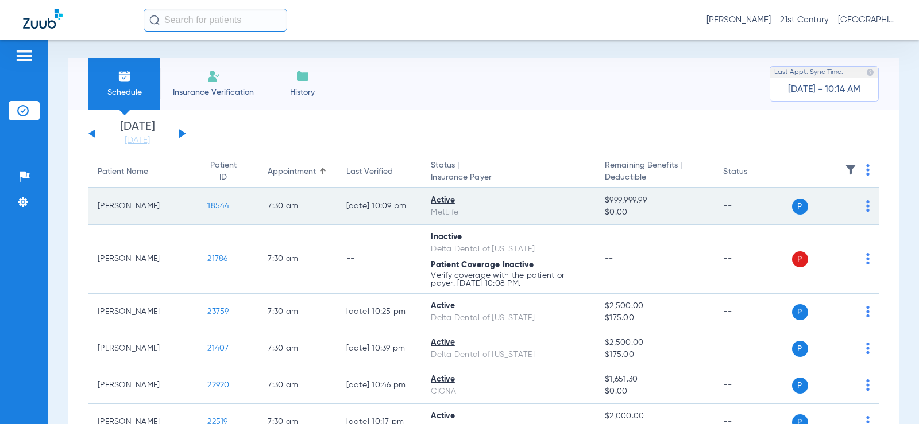
scroll to position [0, 0]
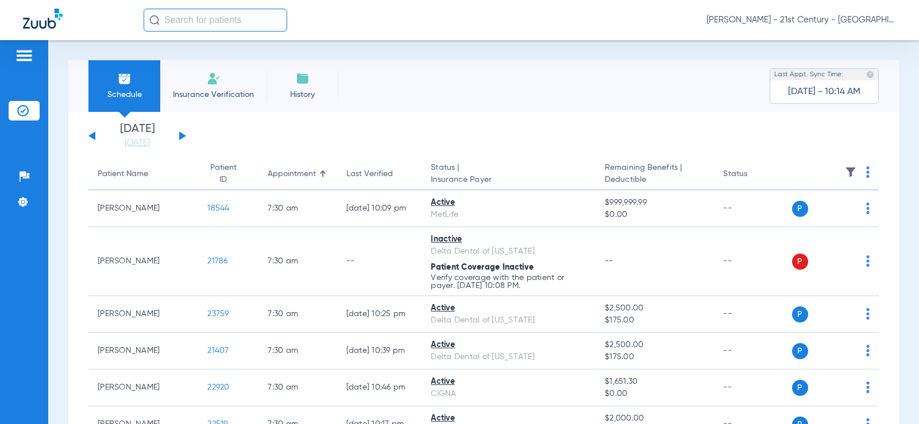
click at [219, 90] on span "Insurance Verification" at bounding box center [213, 94] width 89 height 11
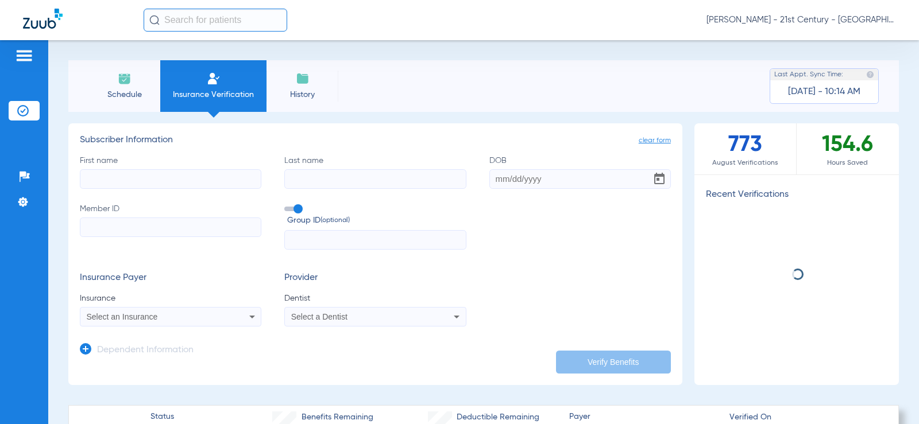
click at [135, 94] on span "Schedule" at bounding box center [124, 94] width 55 height 11
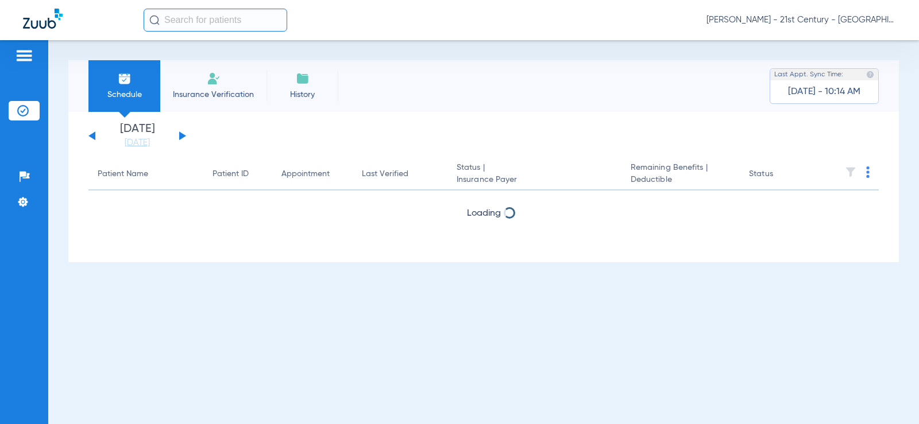
click at [315, 84] on li "History" at bounding box center [303, 86] width 72 height 52
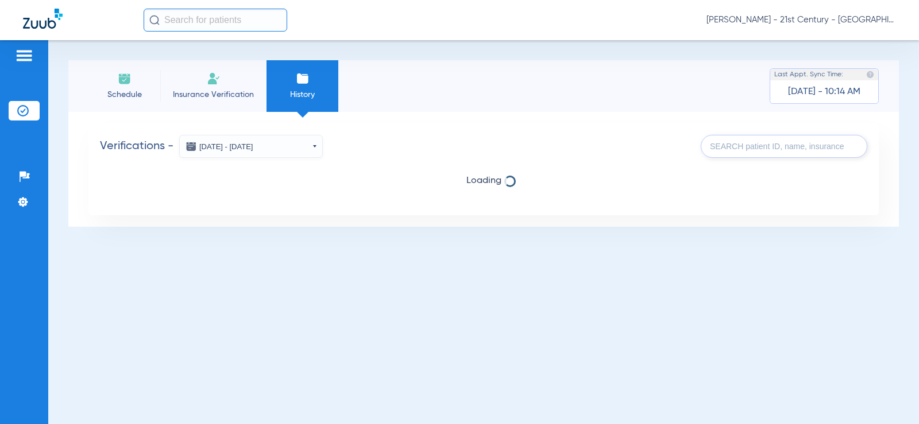
click at [130, 92] on span "Schedule" at bounding box center [124, 94] width 55 height 11
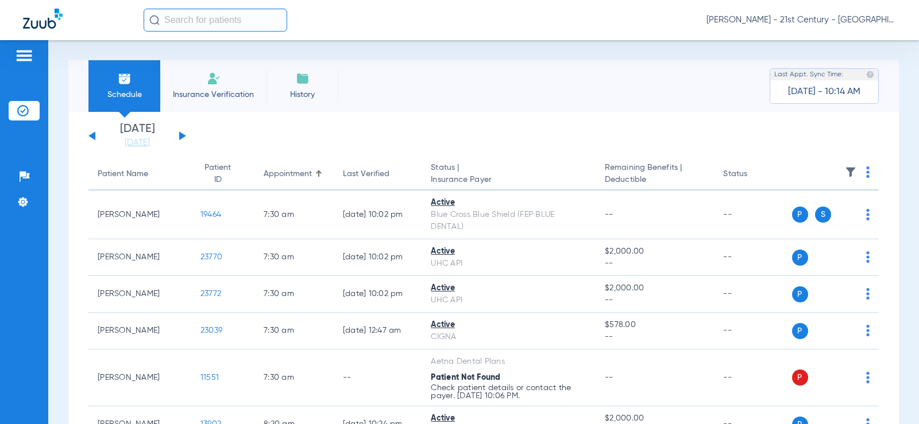
click at [181, 133] on button at bounding box center [182, 136] width 7 height 9
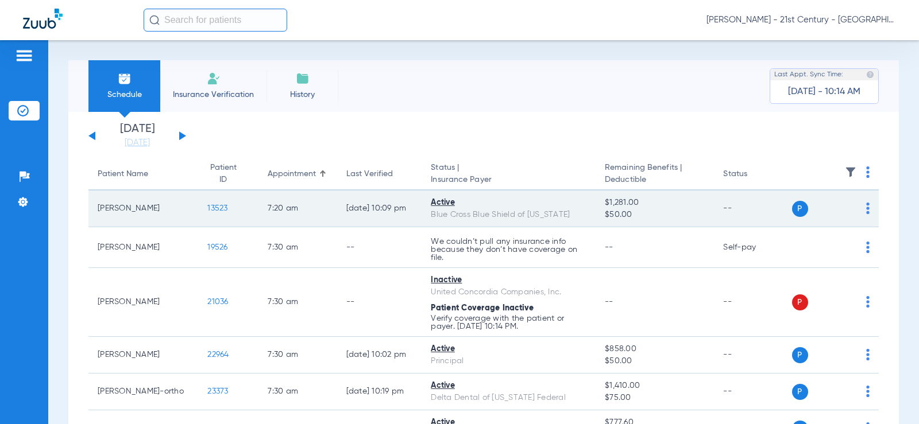
click at [207, 207] on span "13523" at bounding box center [217, 208] width 20 height 8
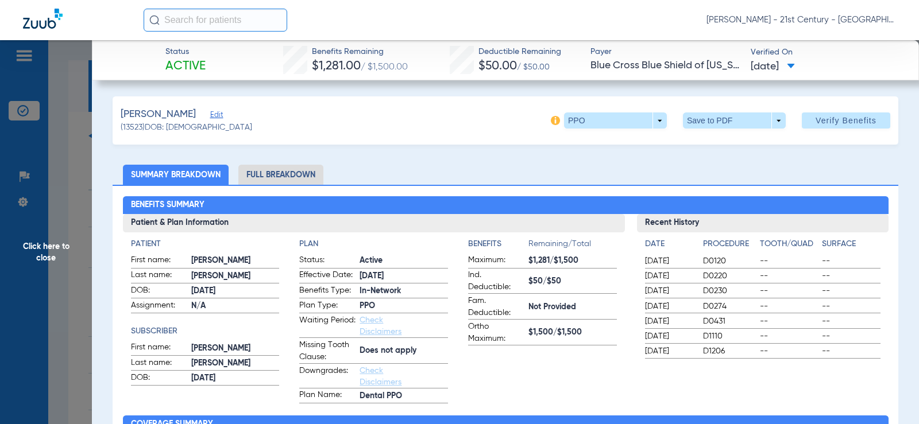
click at [306, 169] on li "Full Breakdown" at bounding box center [280, 175] width 85 height 20
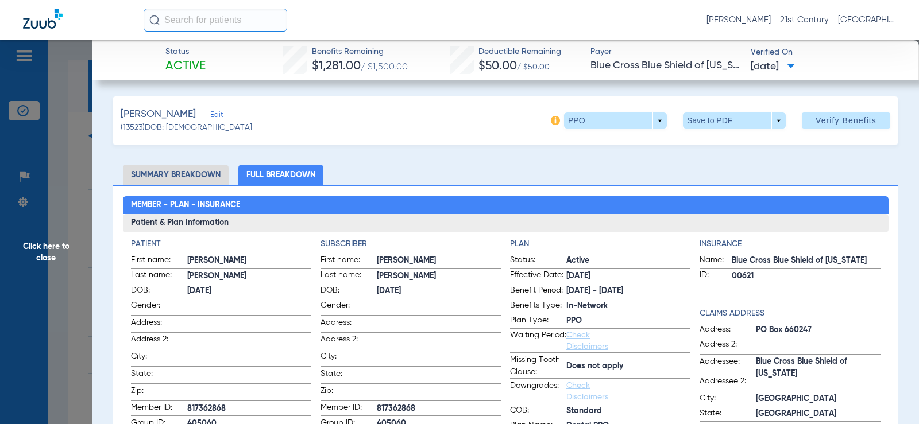
click at [70, 92] on span "Click here to close" at bounding box center [46, 252] width 92 height 424
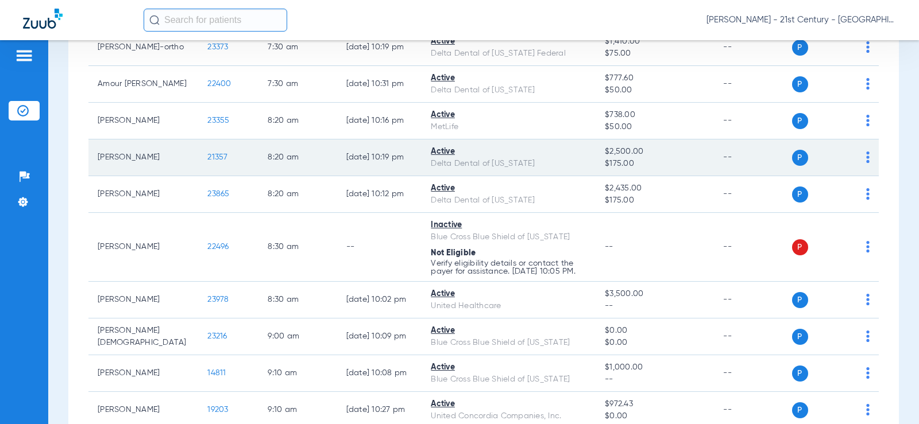
scroll to position [402, 0]
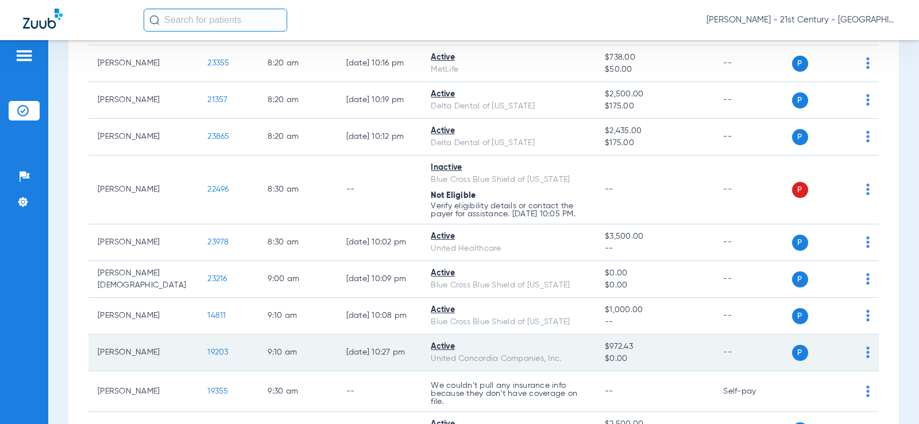
click at [207, 357] on span "19203" at bounding box center [217, 353] width 21 height 8
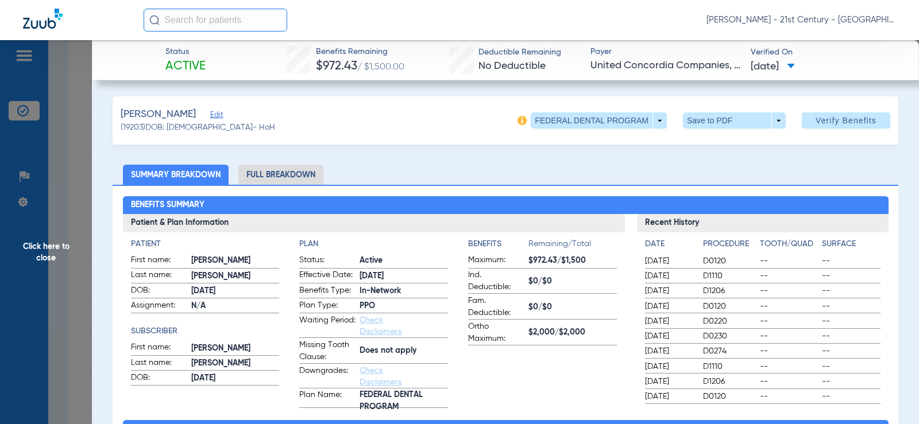
click at [303, 170] on li "Full Breakdown" at bounding box center [280, 175] width 85 height 20
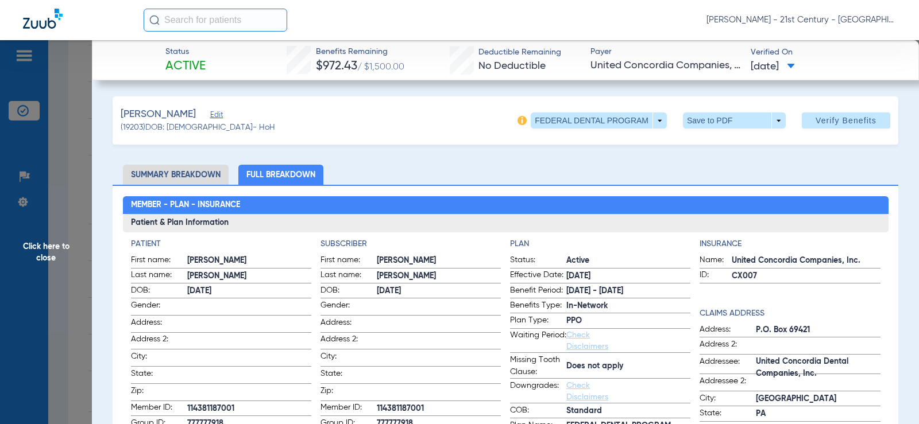
click at [84, 296] on span "Click here to close" at bounding box center [46, 252] width 92 height 424
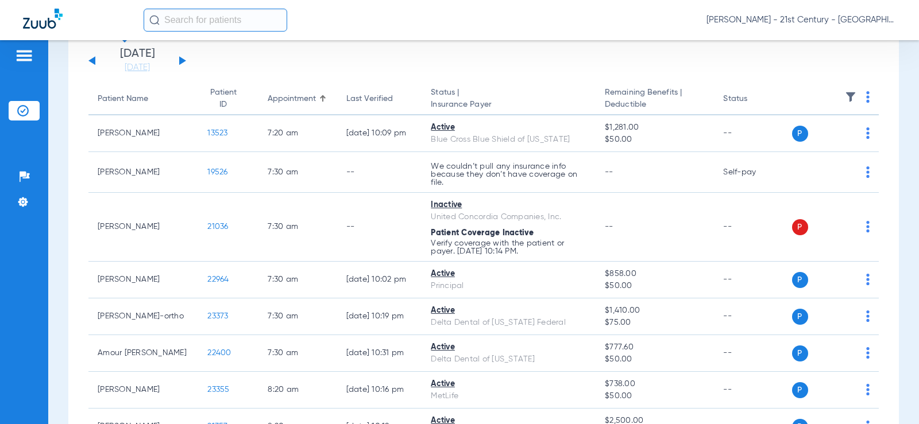
scroll to position [0, 0]
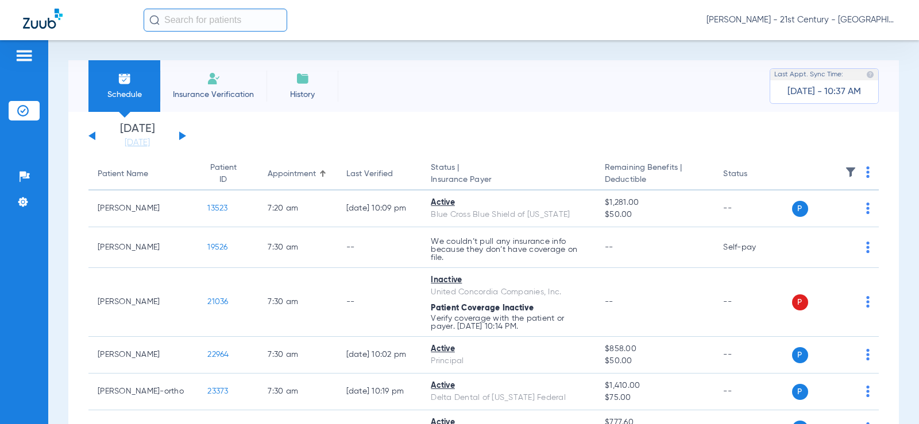
click at [88, 134] on div "[DATE] [DATE] [DATE] [DATE] [DATE] [DATE] [DATE] [DATE] [DATE] [DATE] [DATE] [D…" at bounding box center [137, 135] width 98 height 25
click at [92, 134] on button at bounding box center [91, 136] width 7 height 9
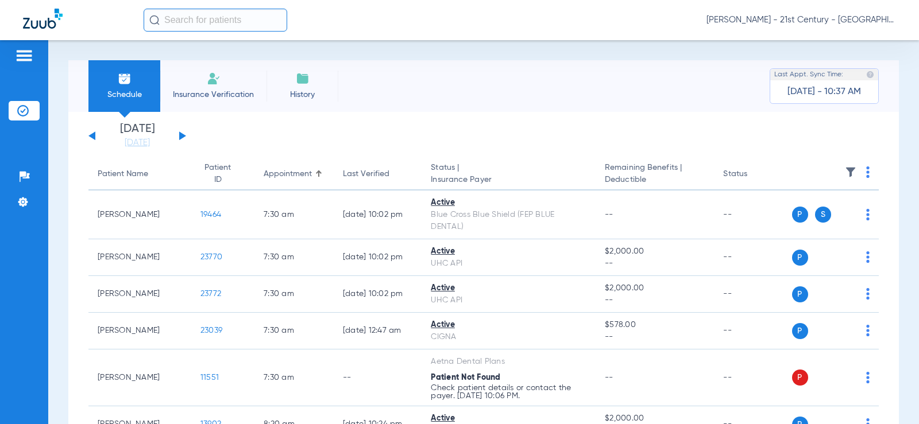
click at [91, 134] on div "[DATE] [DATE] [DATE] [DATE] [DATE] [DATE] [DATE] [DATE] [DATE] [DATE] [DATE] [D…" at bounding box center [137, 135] width 98 height 25
click at [96, 135] on div "[DATE] [DATE] [DATE] [DATE] [DATE] [DATE] [DATE] [DATE] [DATE] [DATE] [DATE] [D…" at bounding box center [137, 135] width 98 height 25
click at [93, 135] on button at bounding box center [91, 136] width 7 height 9
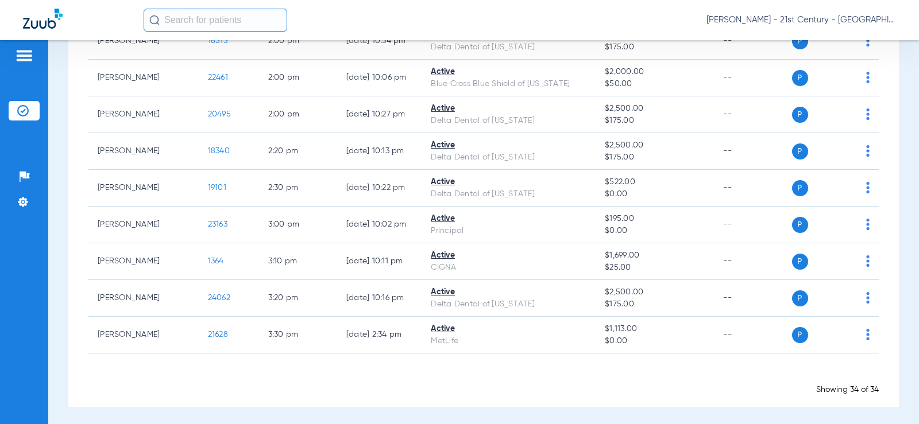
scroll to position [1222, 0]
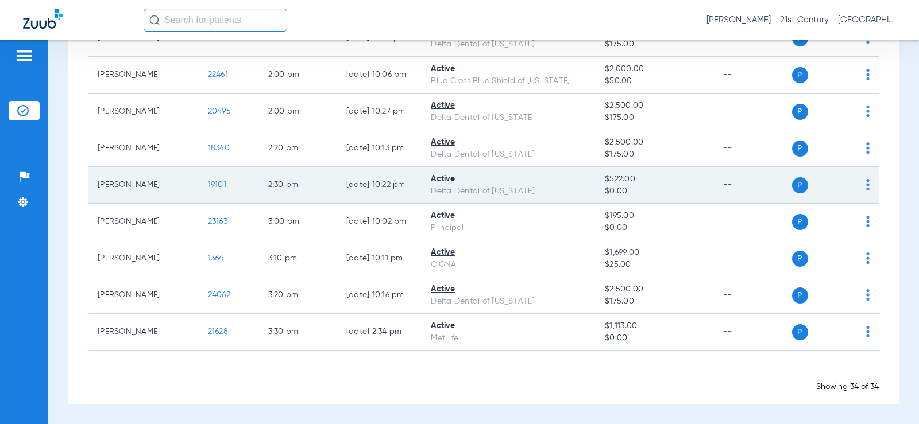
click at [383, 184] on td "[DATE] 10:22 PM" at bounding box center [379, 185] width 84 height 37
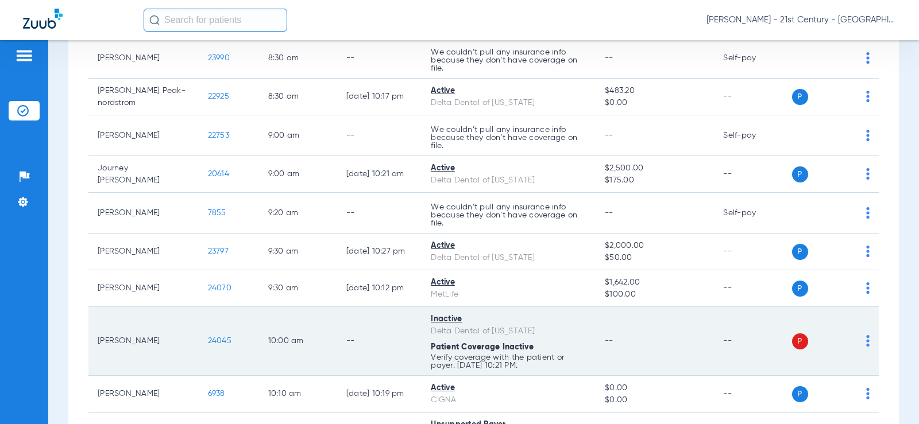
scroll to position [0, 0]
